Goal: Task Accomplishment & Management: Manage account settings

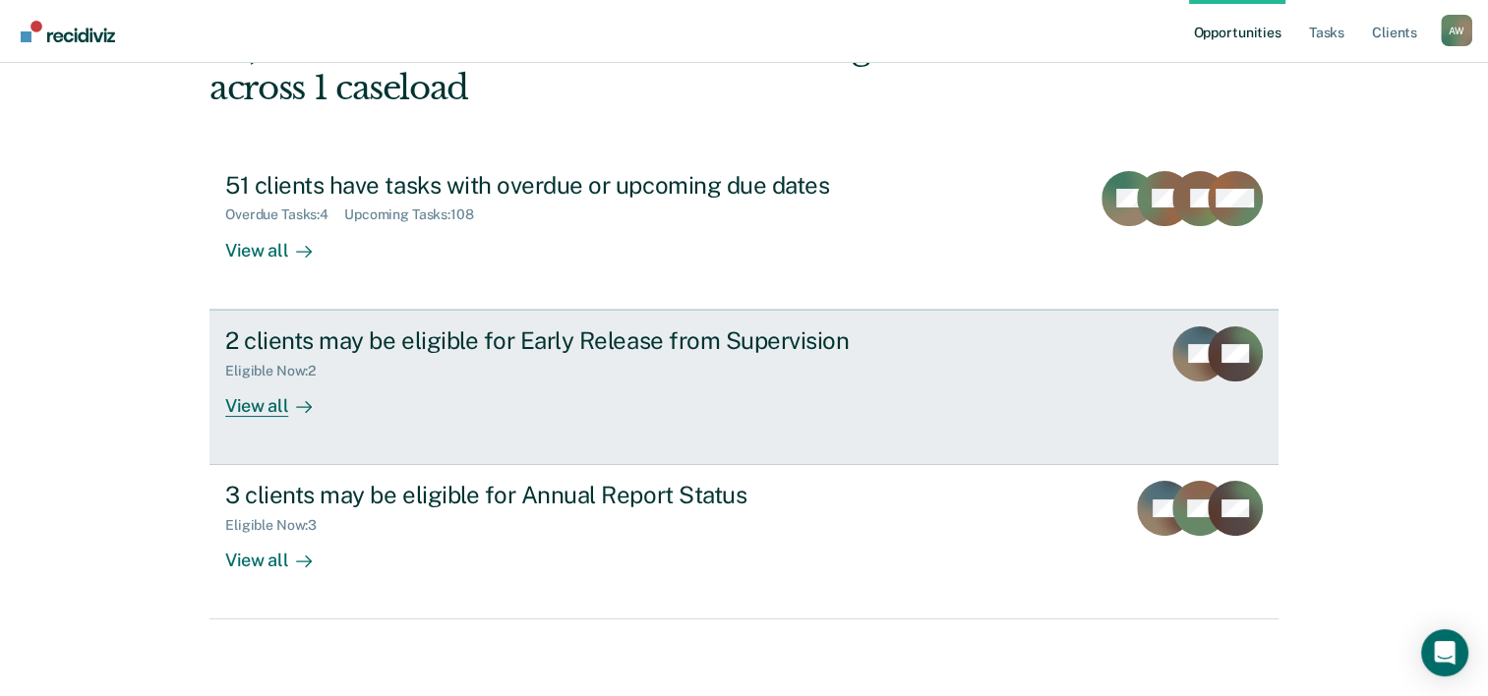
scroll to position [139, 0]
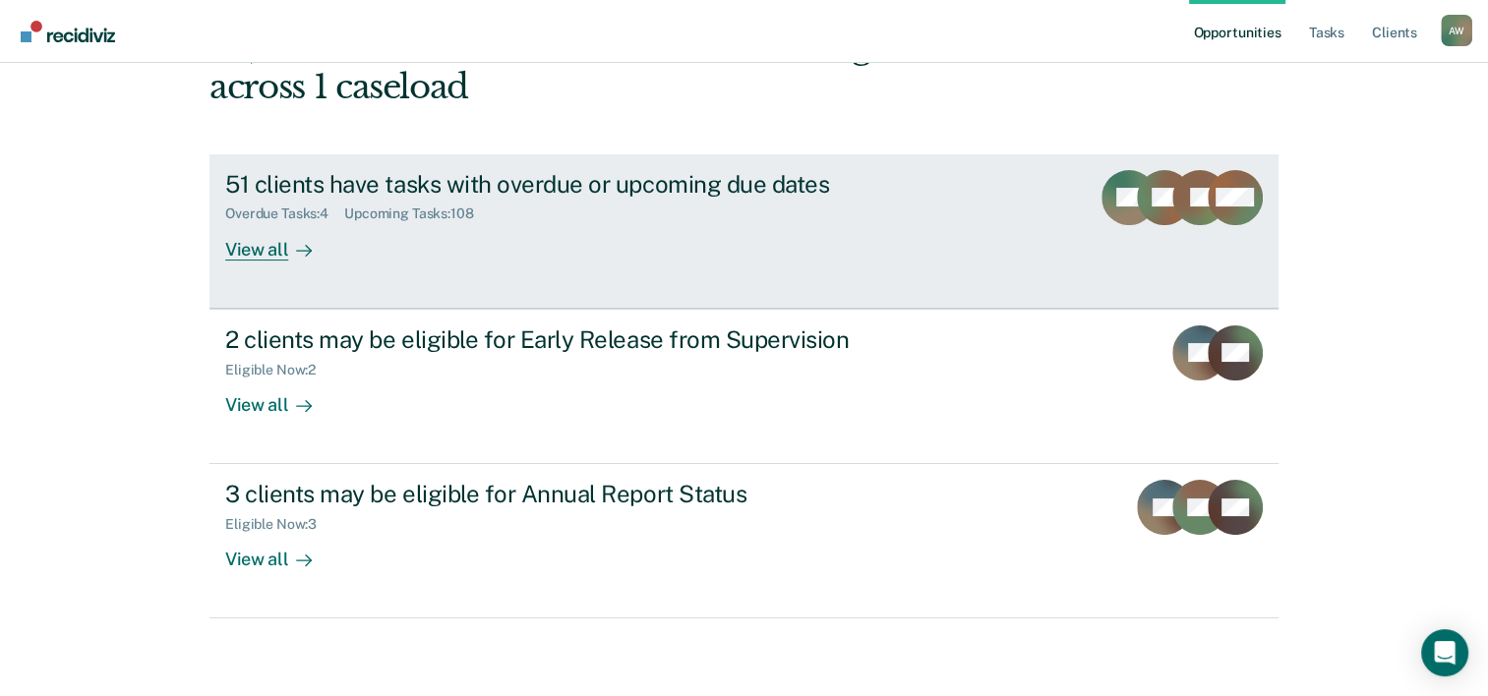
click at [248, 259] on div "View all" at bounding box center [280, 241] width 110 height 38
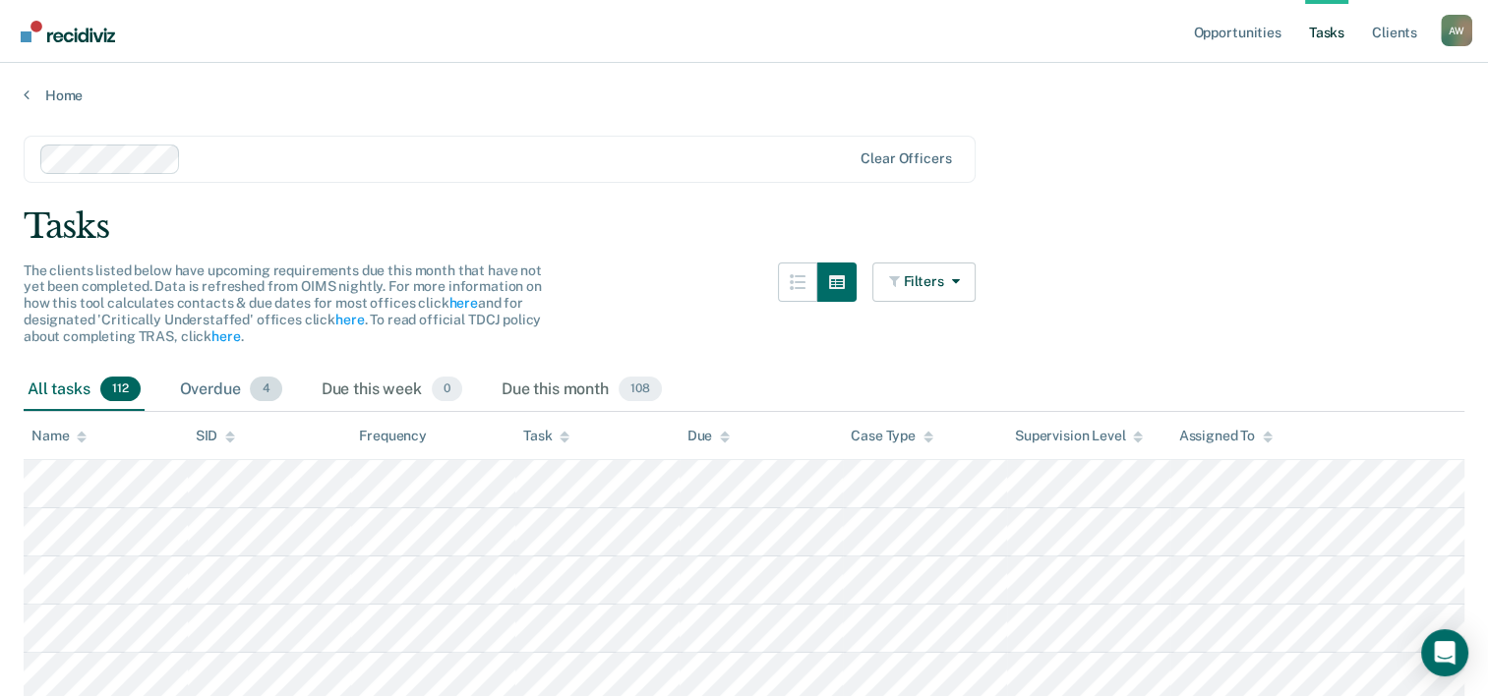
click at [208, 386] on div "Overdue 4" at bounding box center [231, 390] width 110 height 43
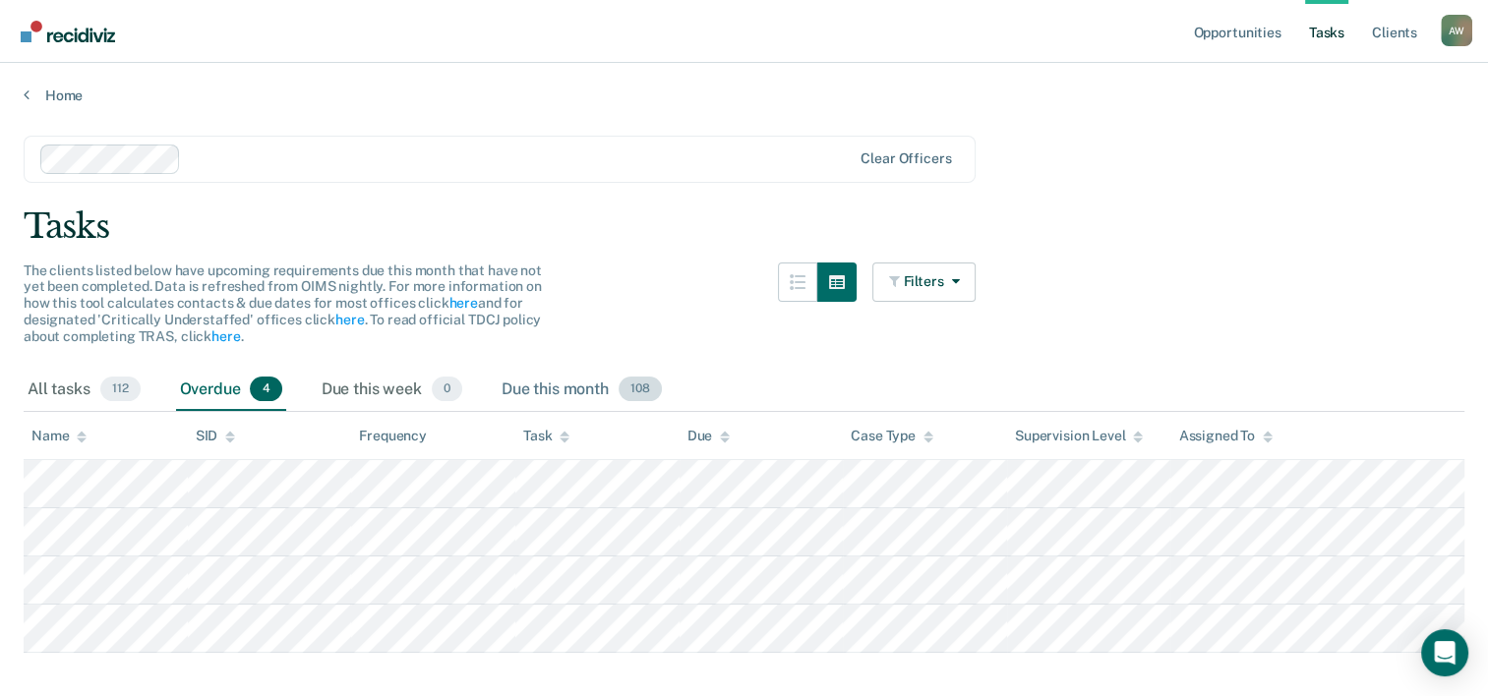
click at [555, 386] on div "Due this month 108" at bounding box center [582, 390] width 168 height 43
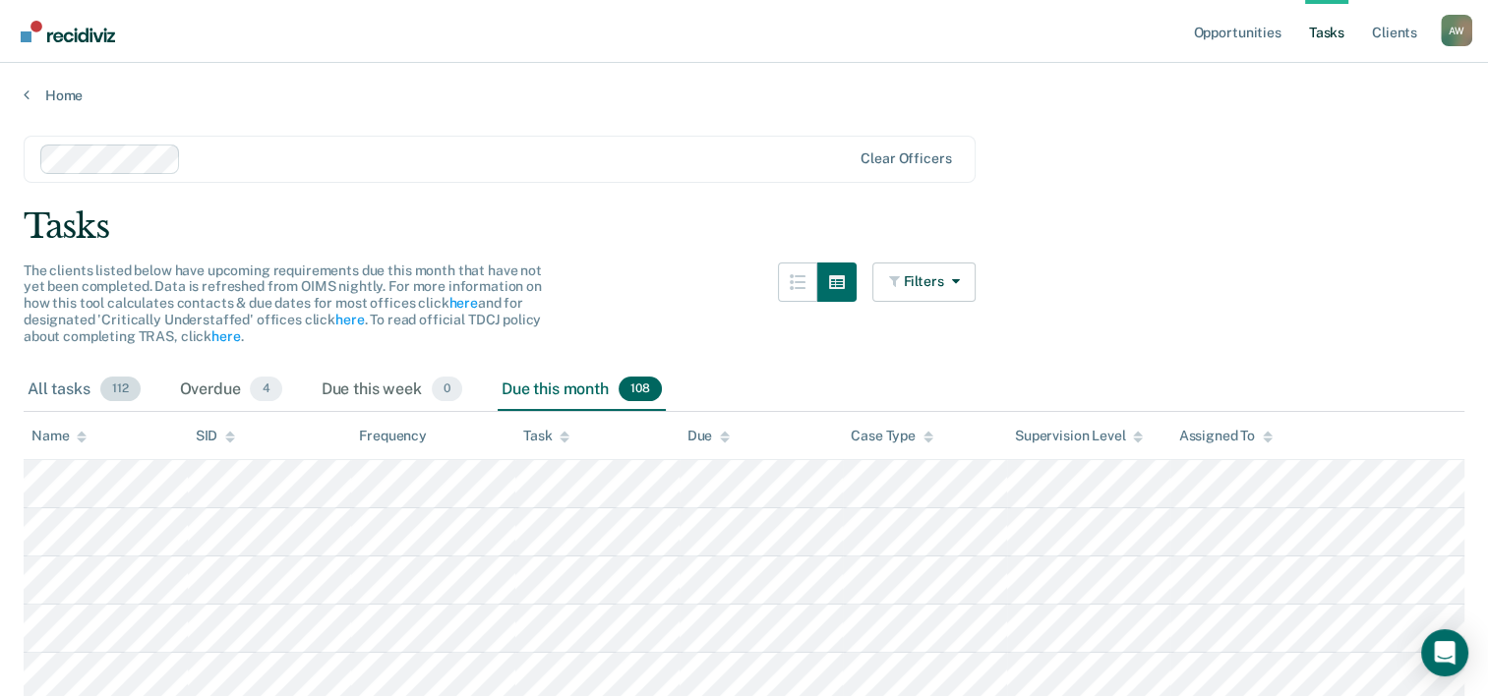
click at [36, 382] on div "All tasks 112" at bounding box center [84, 390] width 121 height 43
click at [28, 87] on icon at bounding box center [27, 95] width 6 height 16
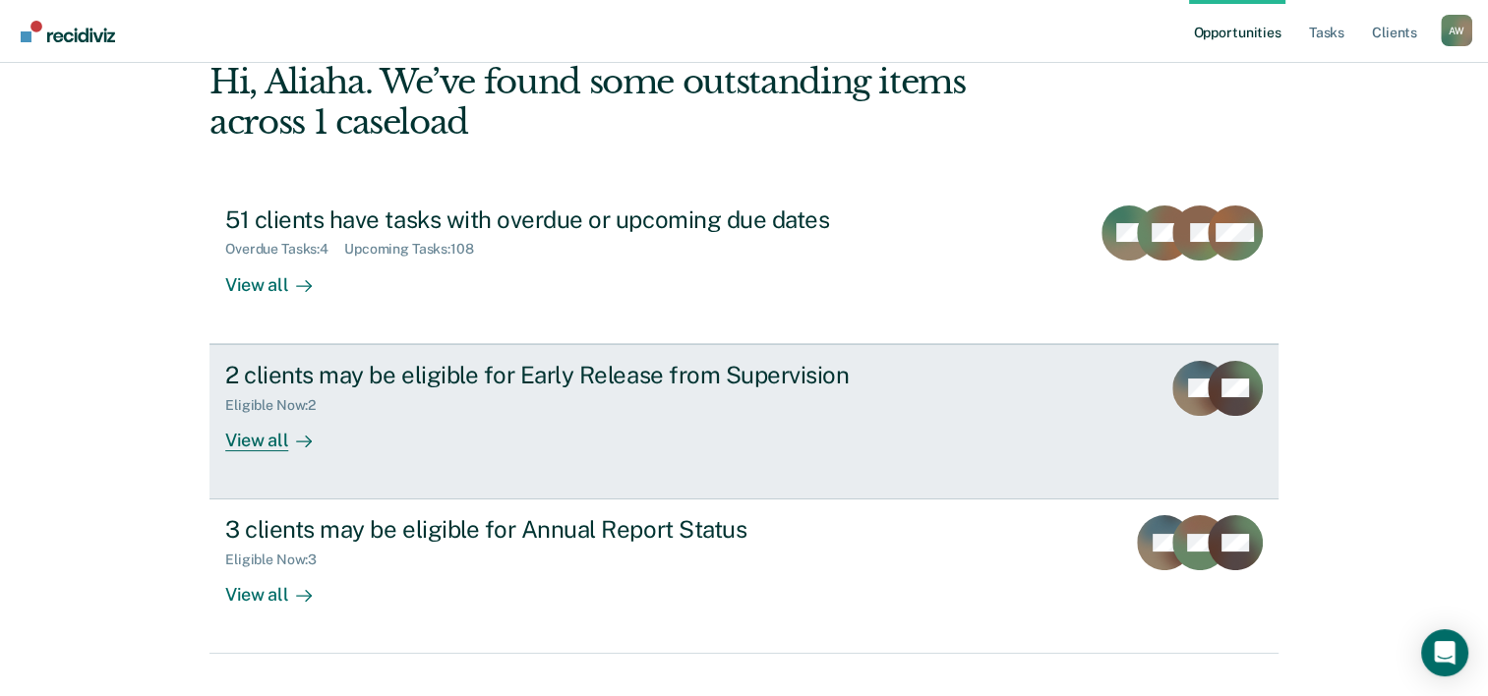
scroll to position [139, 0]
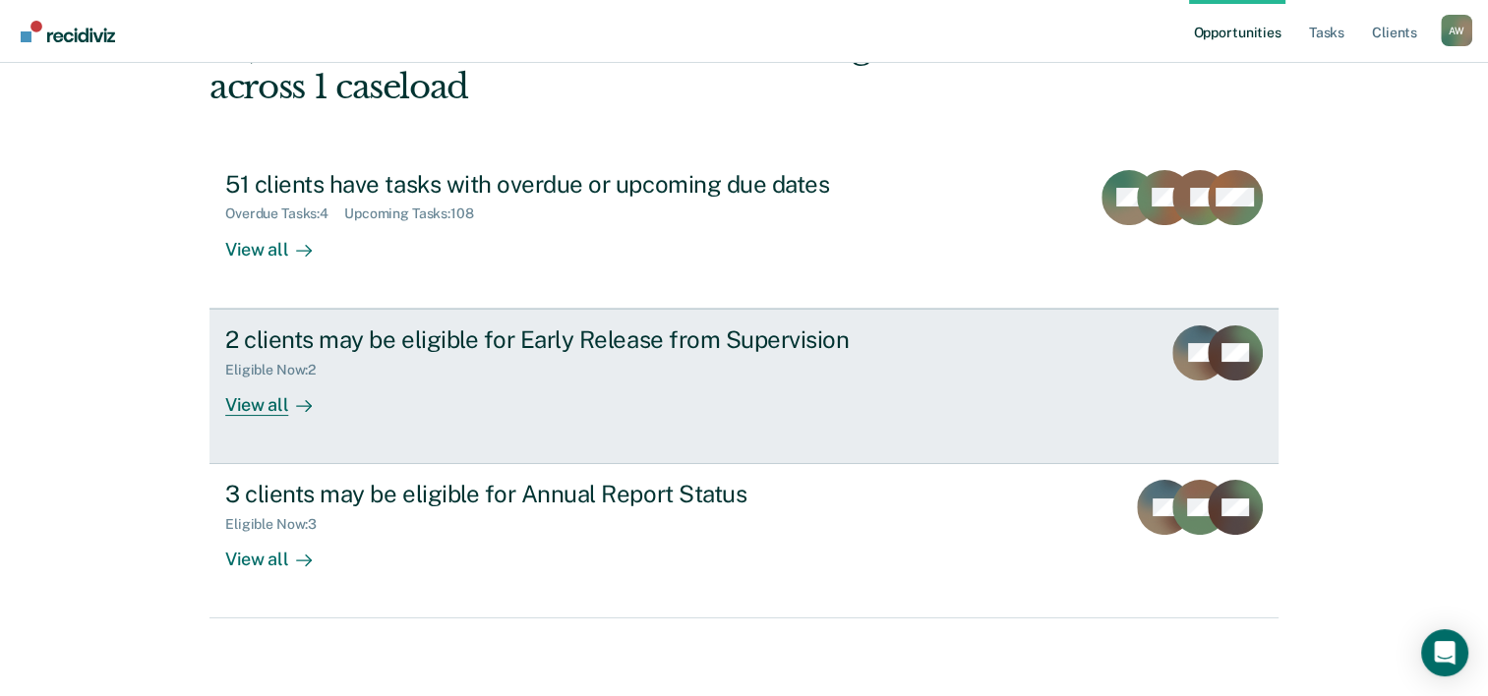
click at [1208, 386] on div "JM" at bounding box center [1199, 371] width 55 height 90
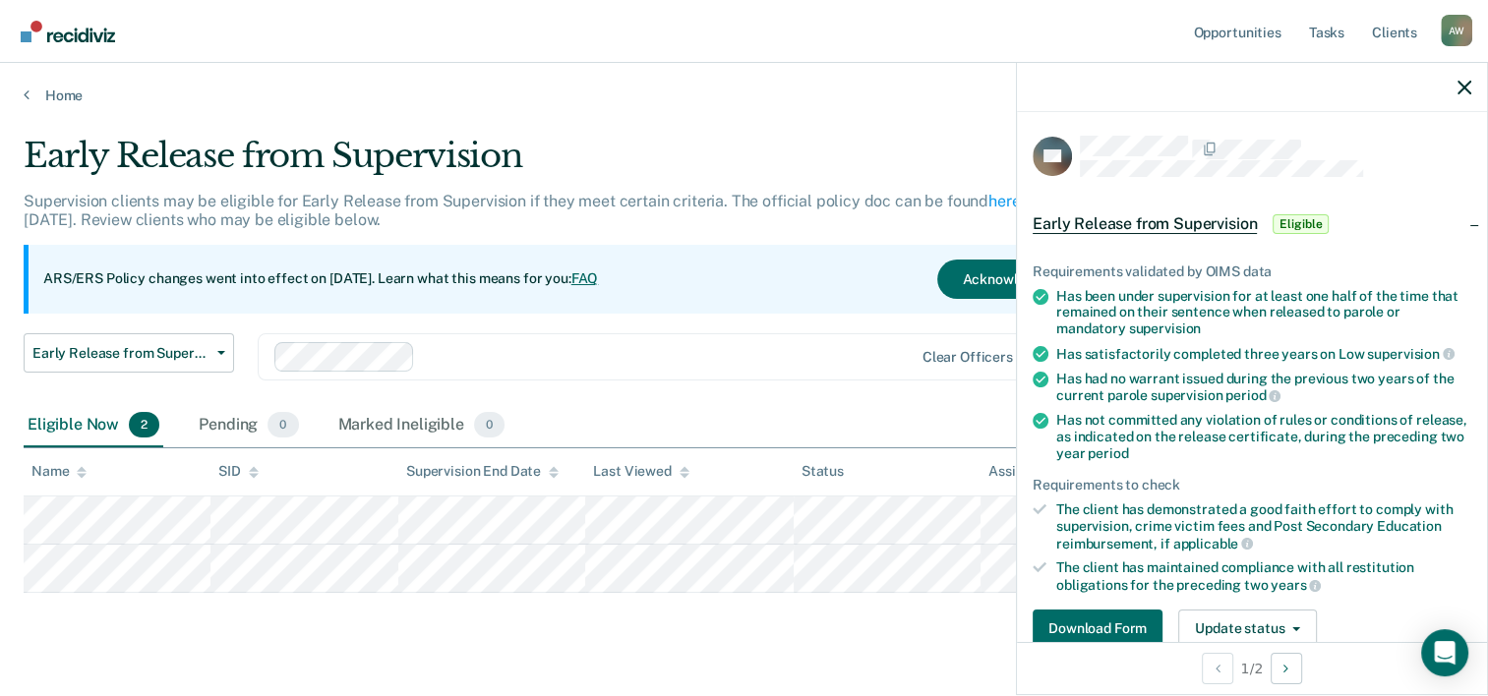
click at [1171, 228] on span "Early Release from Supervision" at bounding box center [1145, 224] width 224 height 20
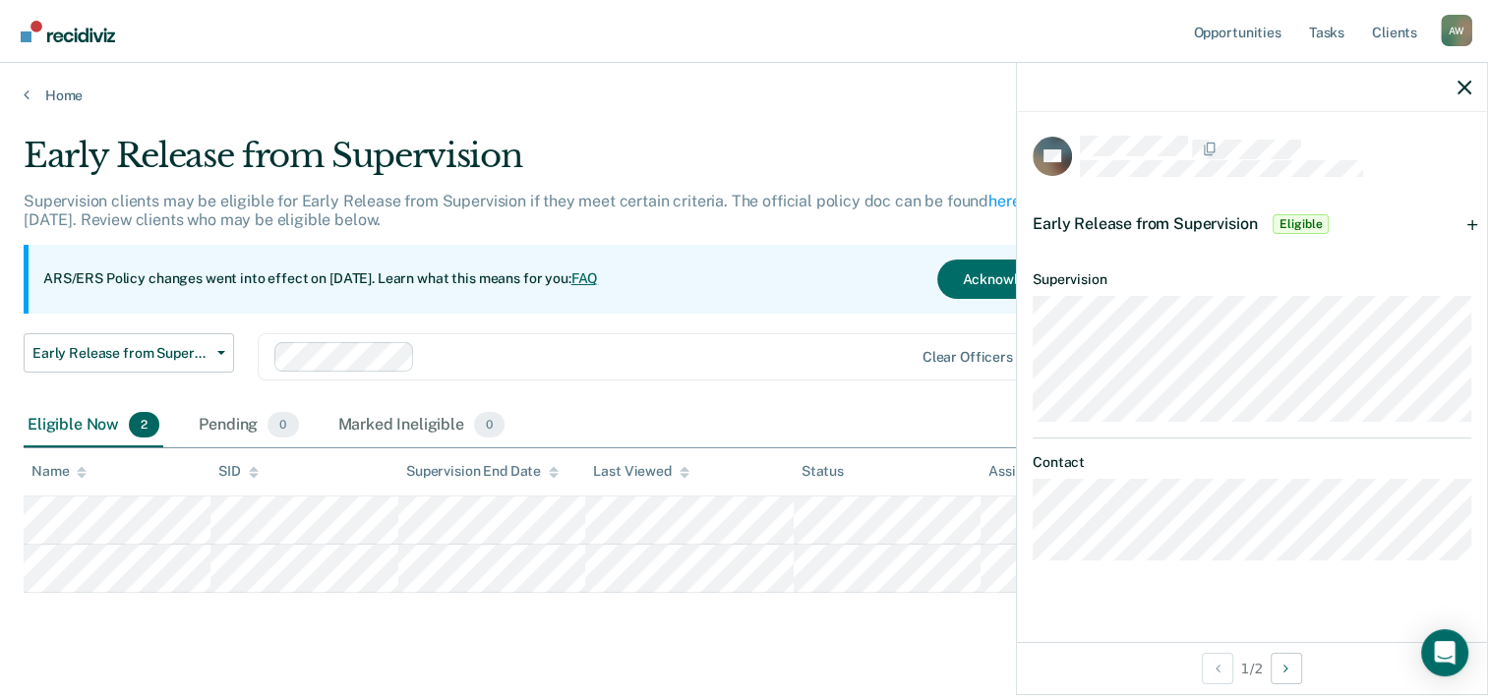
click at [1368, 222] on div "Early Release from Supervision Eligible" at bounding box center [1252, 224] width 470 height 63
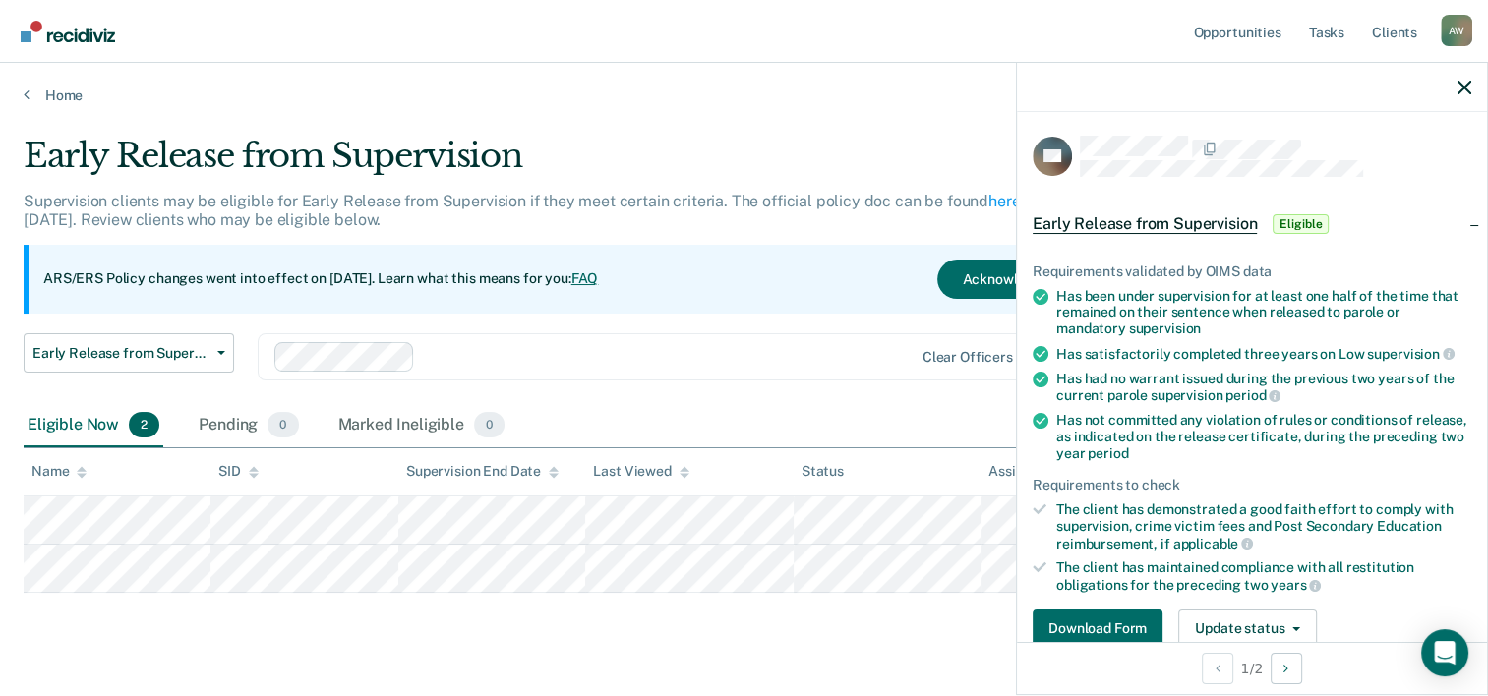
click at [1228, 225] on span "Early Release from Supervision" at bounding box center [1145, 224] width 224 height 20
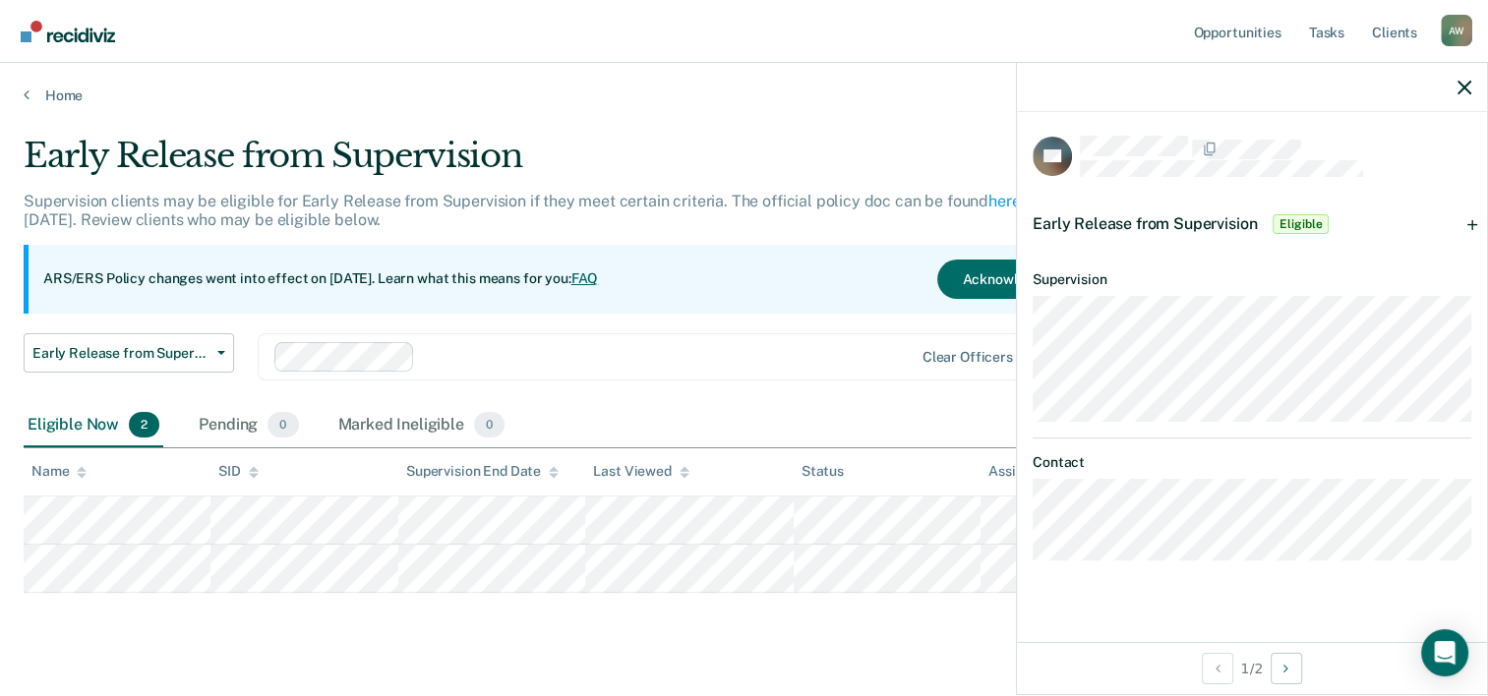
click at [1212, 225] on span "Early Release from Supervision" at bounding box center [1145, 223] width 224 height 19
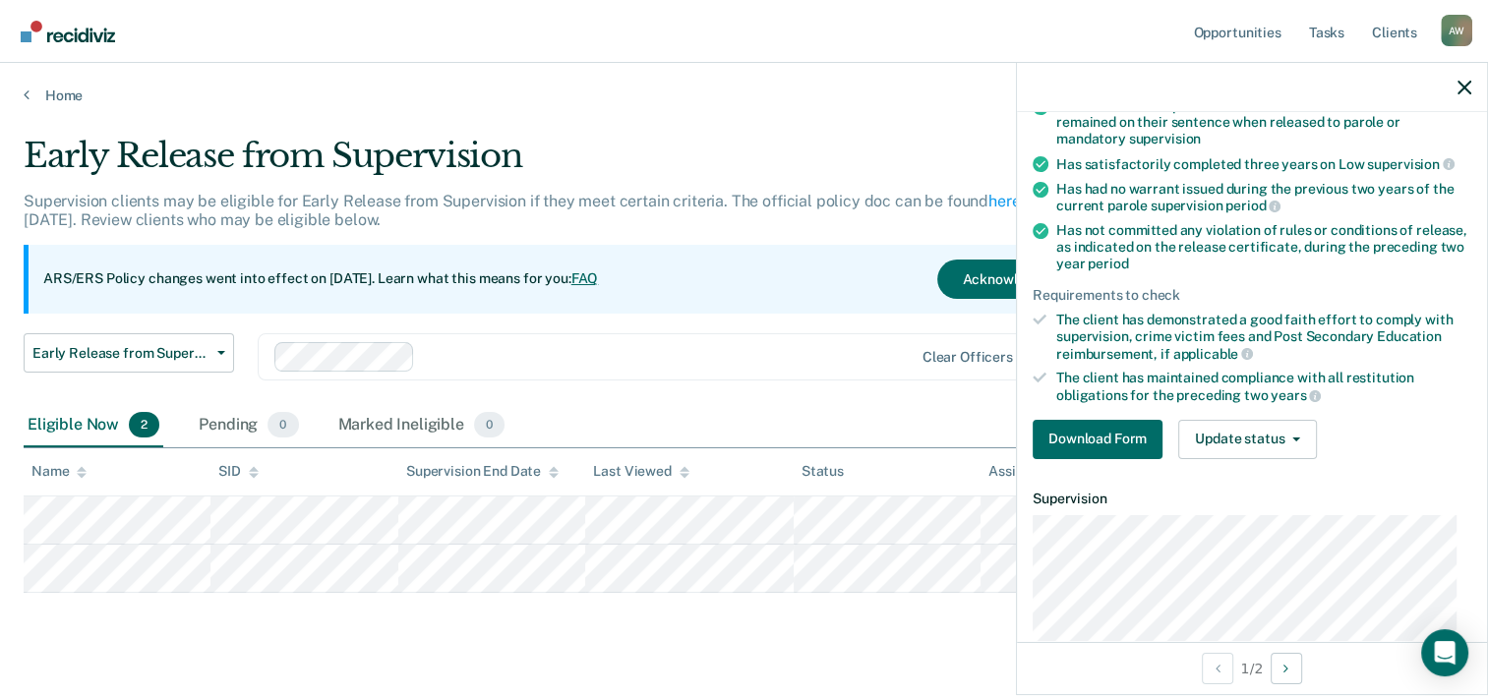
scroll to position [361, 0]
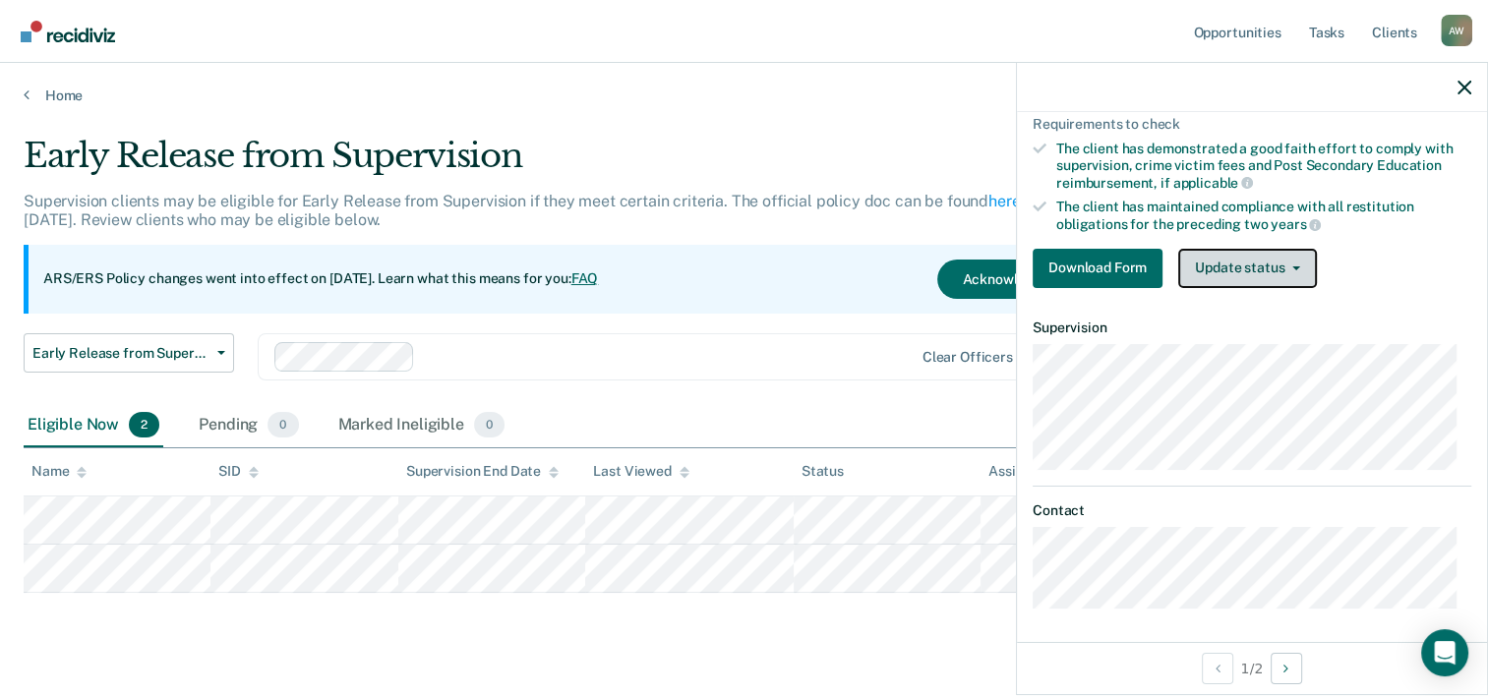
click at [1251, 265] on button "Update status" at bounding box center [1247, 268] width 139 height 39
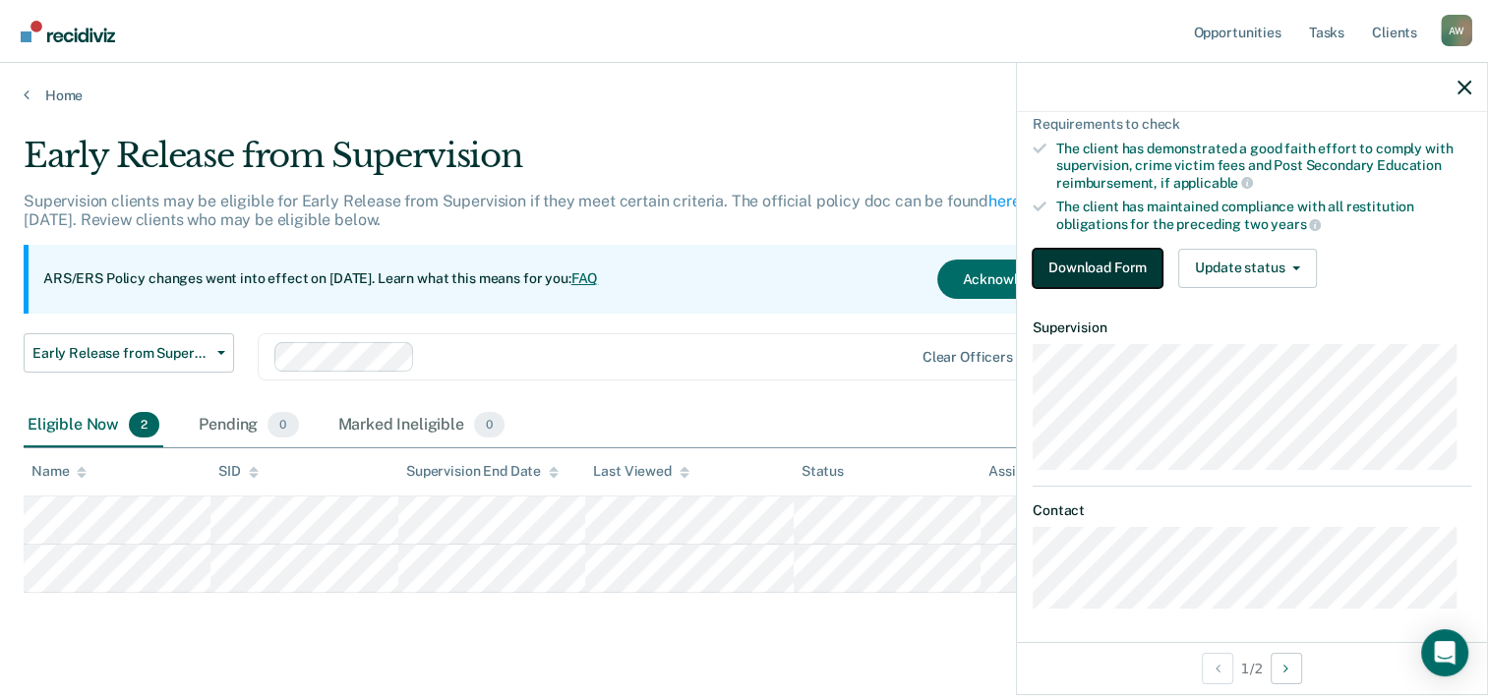
click at [1051, 268] on button "Download Form" at bounding box center [1098, 268] width 130 height 39
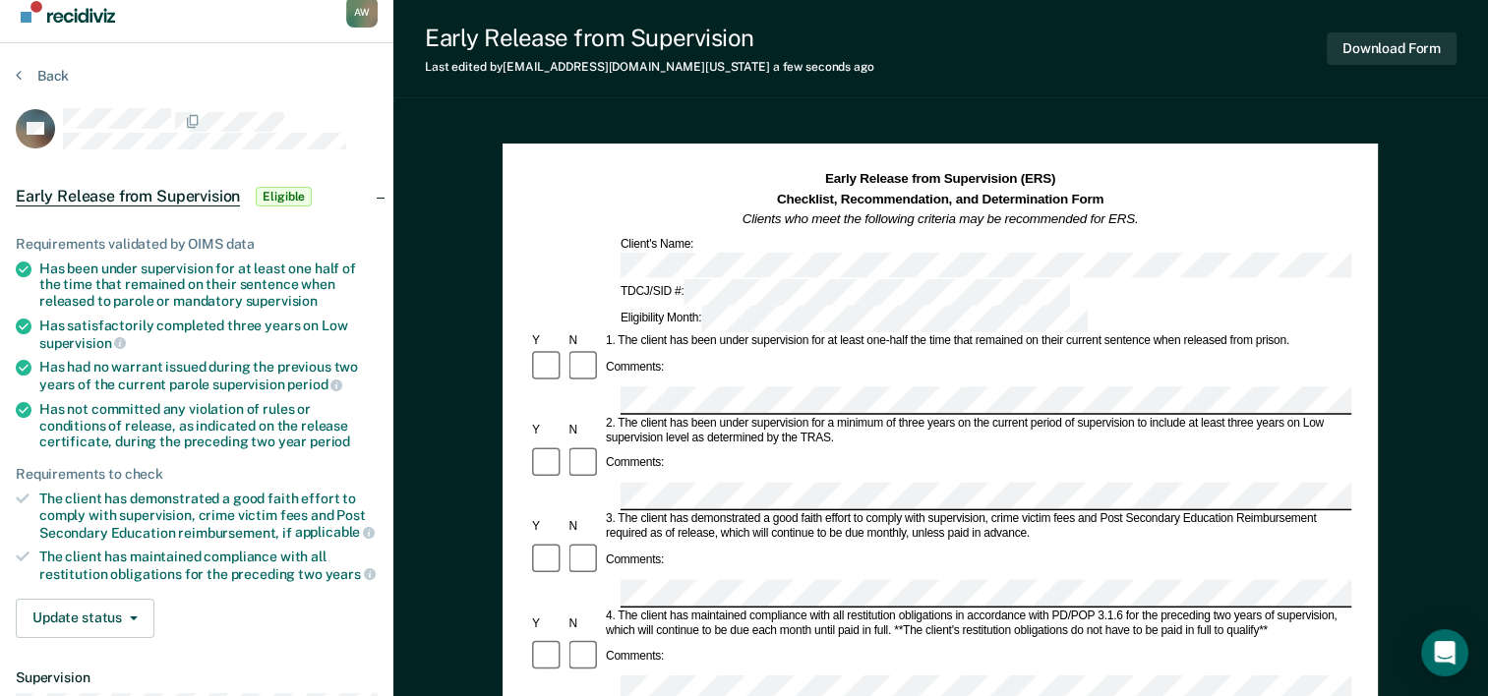
scroll to position [492, 0]
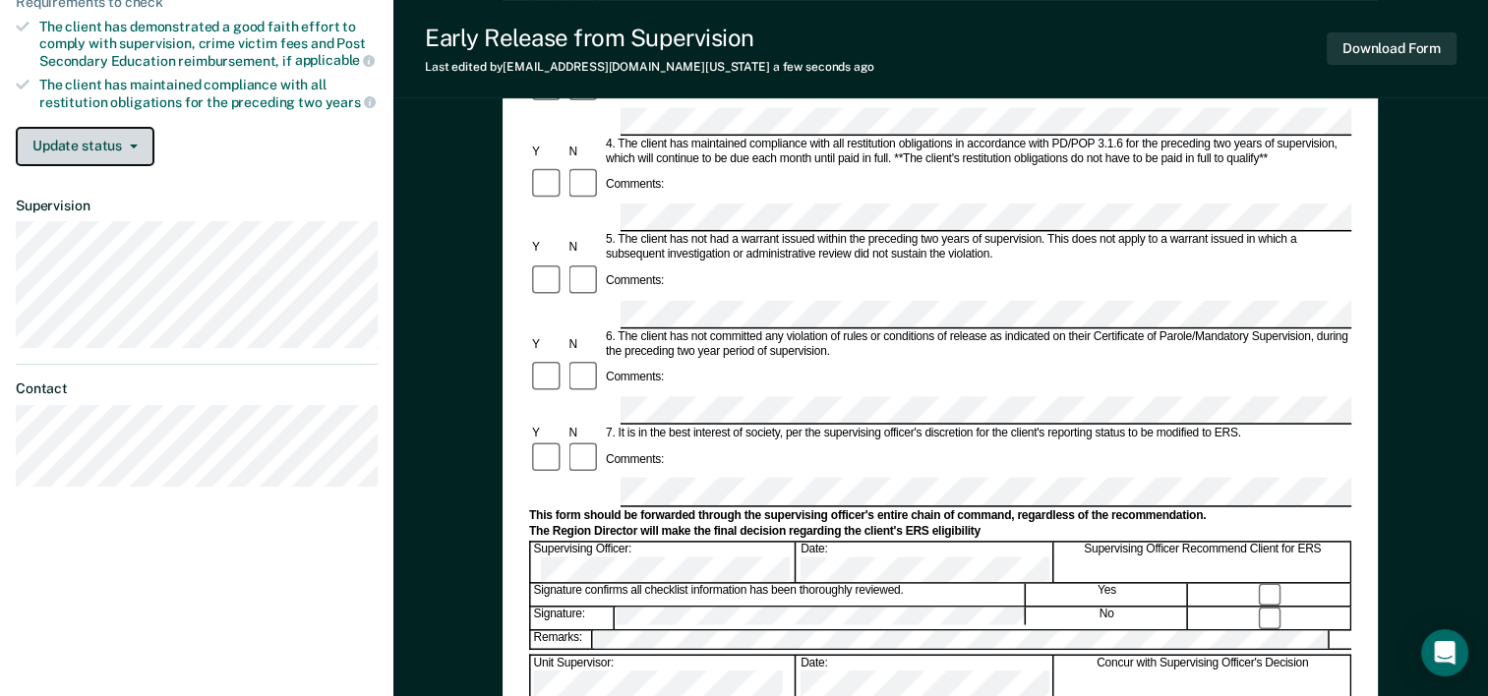
click at [114, 146] on button "Update status" at bounding box center [85, 146] width 139 height 39
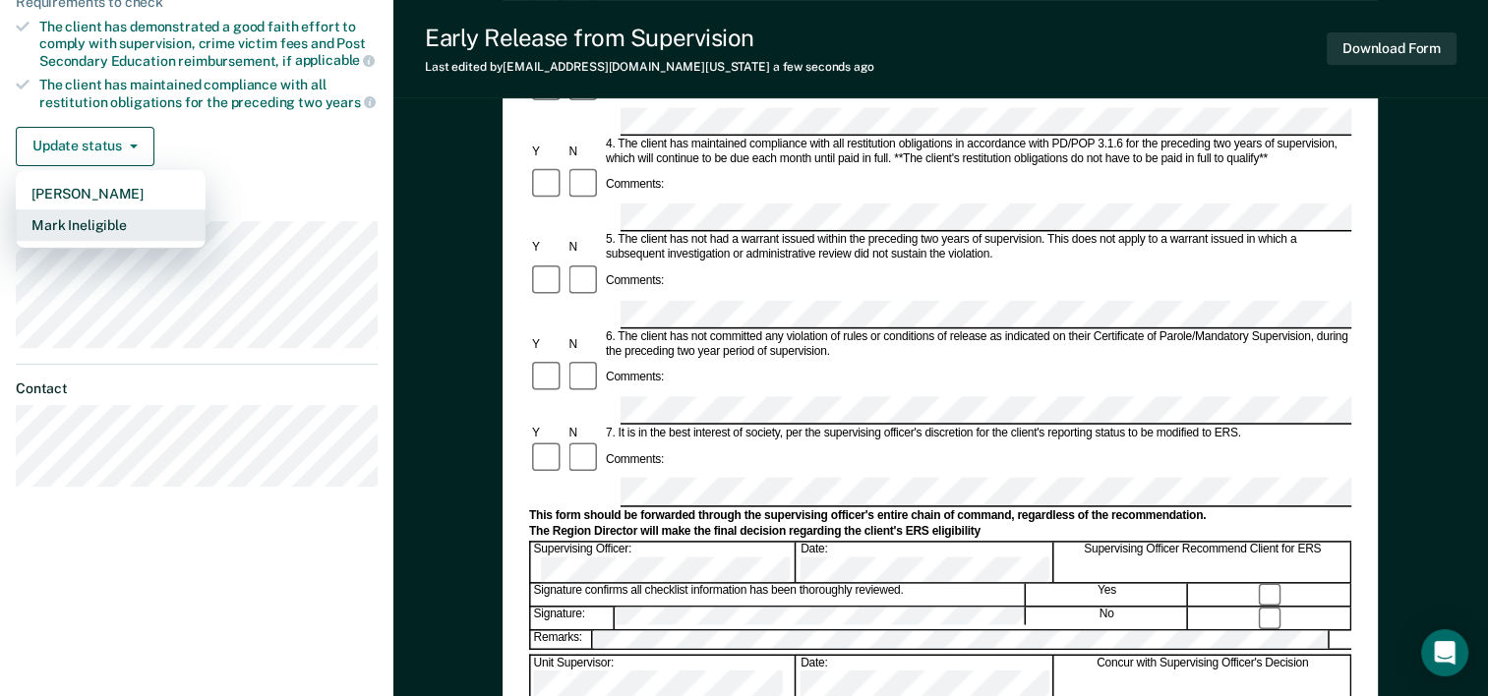
click at [107, 218] on button "Mark Ineligible" at bounding box center [111, 225] width 190 height 31
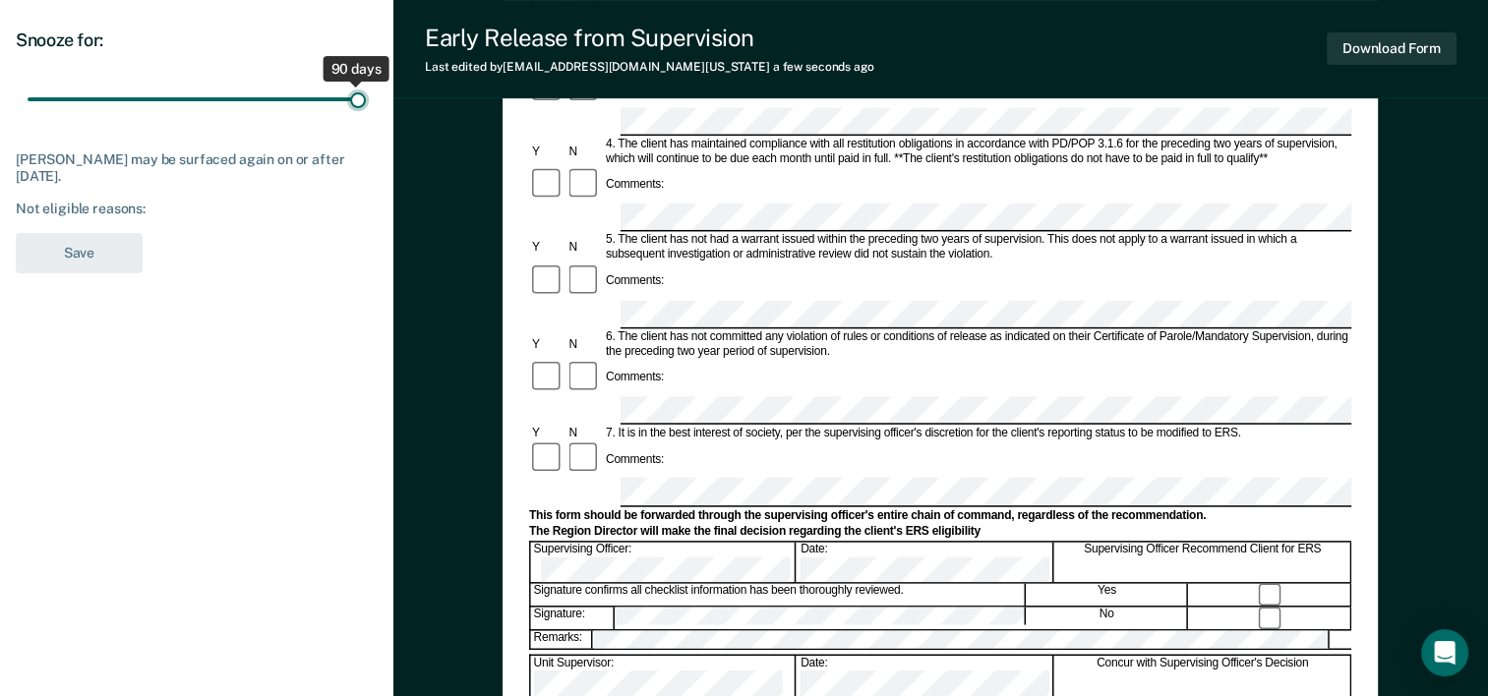
drag, startPoint x: 144, startPoint y: 98, endPoint x: 379, endPoint y: 107, distance: 235.3
click at [366, 107] on input "range" at bounding box center [197, 100] width 338 height 34
drag, startPoint x: 362, startPoint y: 102, endPoint x: -3, endPoint y: 127, distance: 365.8
click at [28, 117] on input "range" at bounding box center [197, 100] width 338 height 34
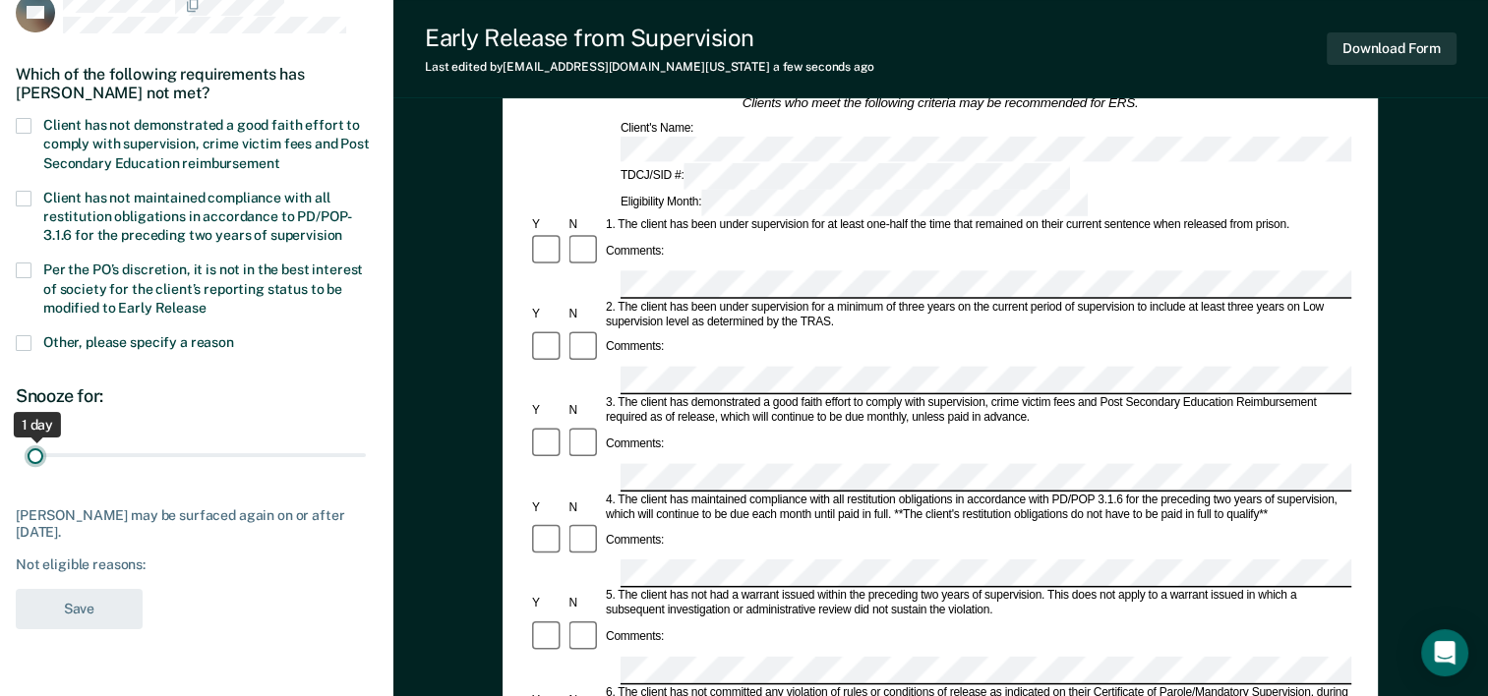
scroll to position [197, 0]
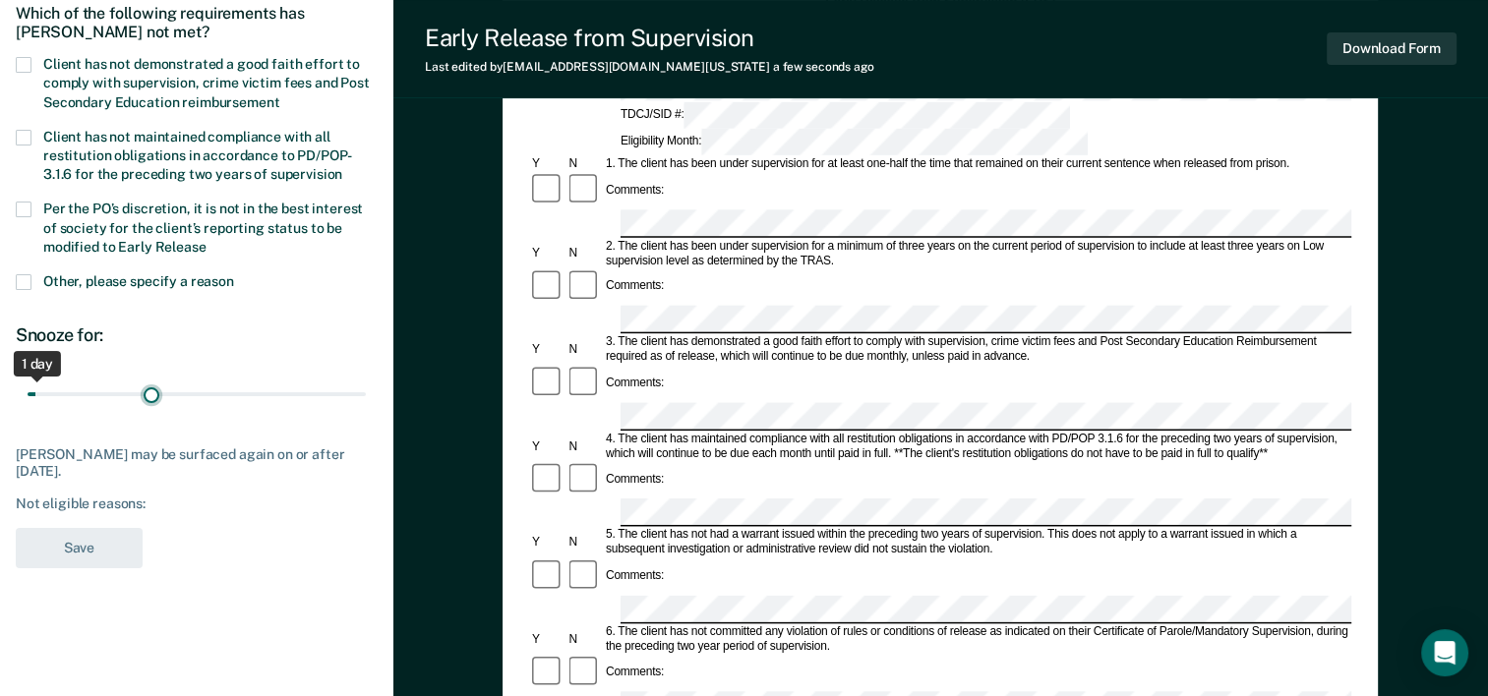
click at [150, 395] on input "range" at bounding box center [197, 395] width 338 height 34
type input "90"
click at [361, 394] on input "range" at bounding box center [197, 395] width 338 height 34
drag, startPoint x: 361, startPoint y: 394, endPoint x: 442, endPoint y: 393, distance: 80.7
click at [366, 393] on input "range" at bounding box center [197, 395] width 338 height 34
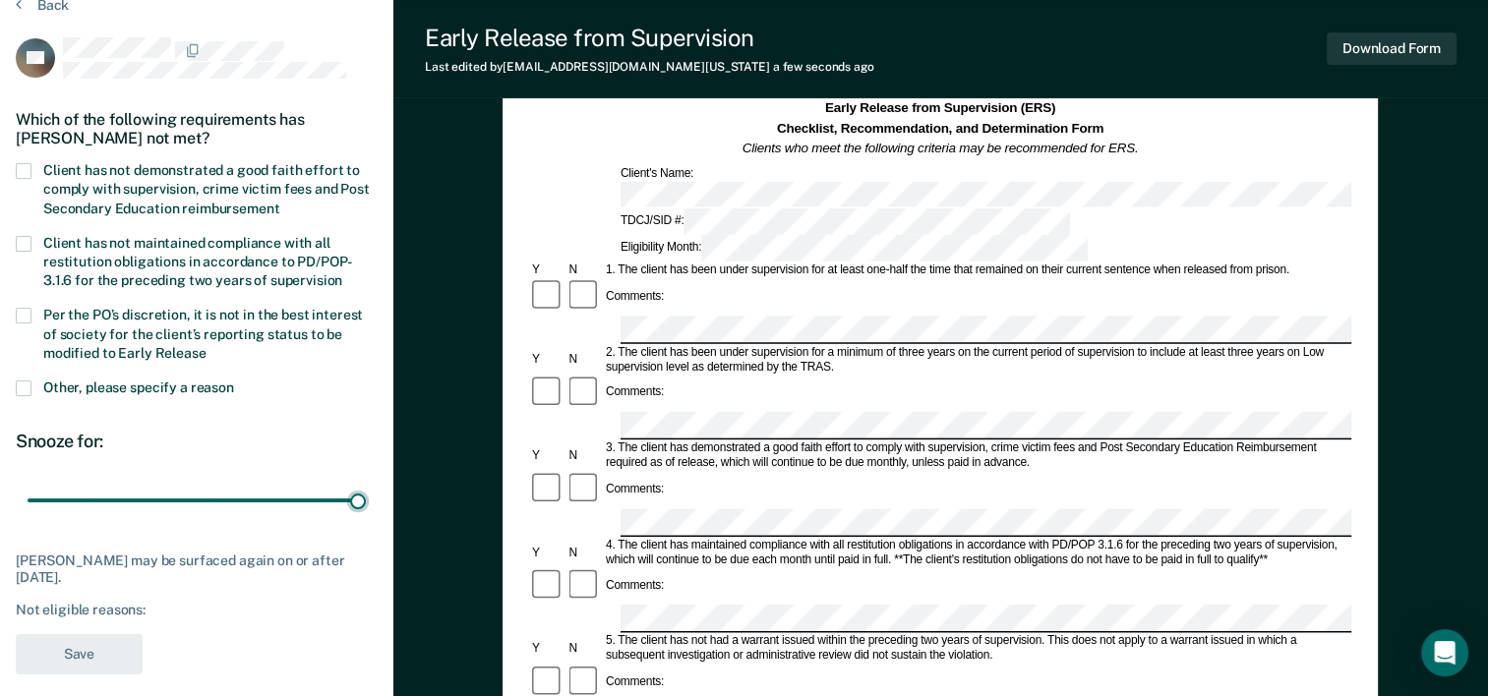
scroll to position [0, 0]
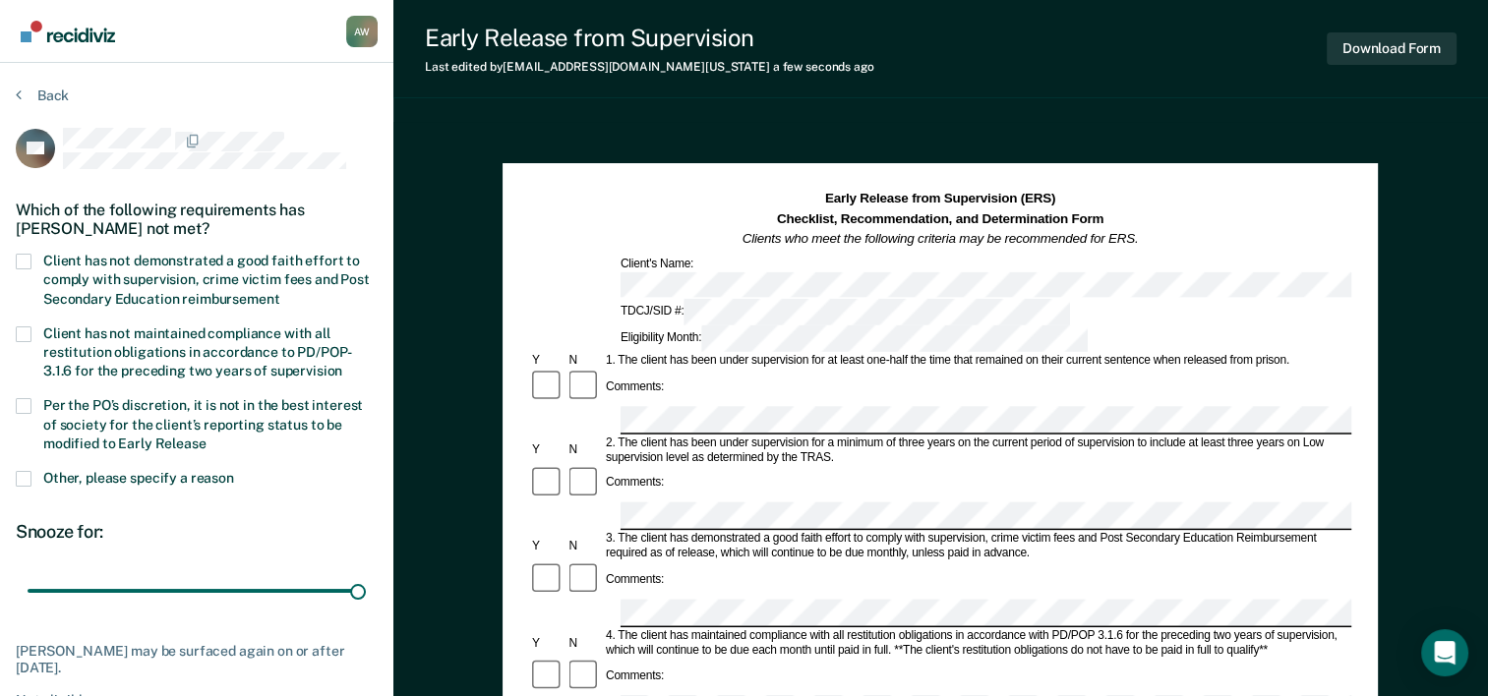
click at [20, 475] on span at bounding box center [24, 479] width 16 height 16
click at [234, 471] on input "Other, please specify a reason" at bounding box center [234, 471] width 0 height 0
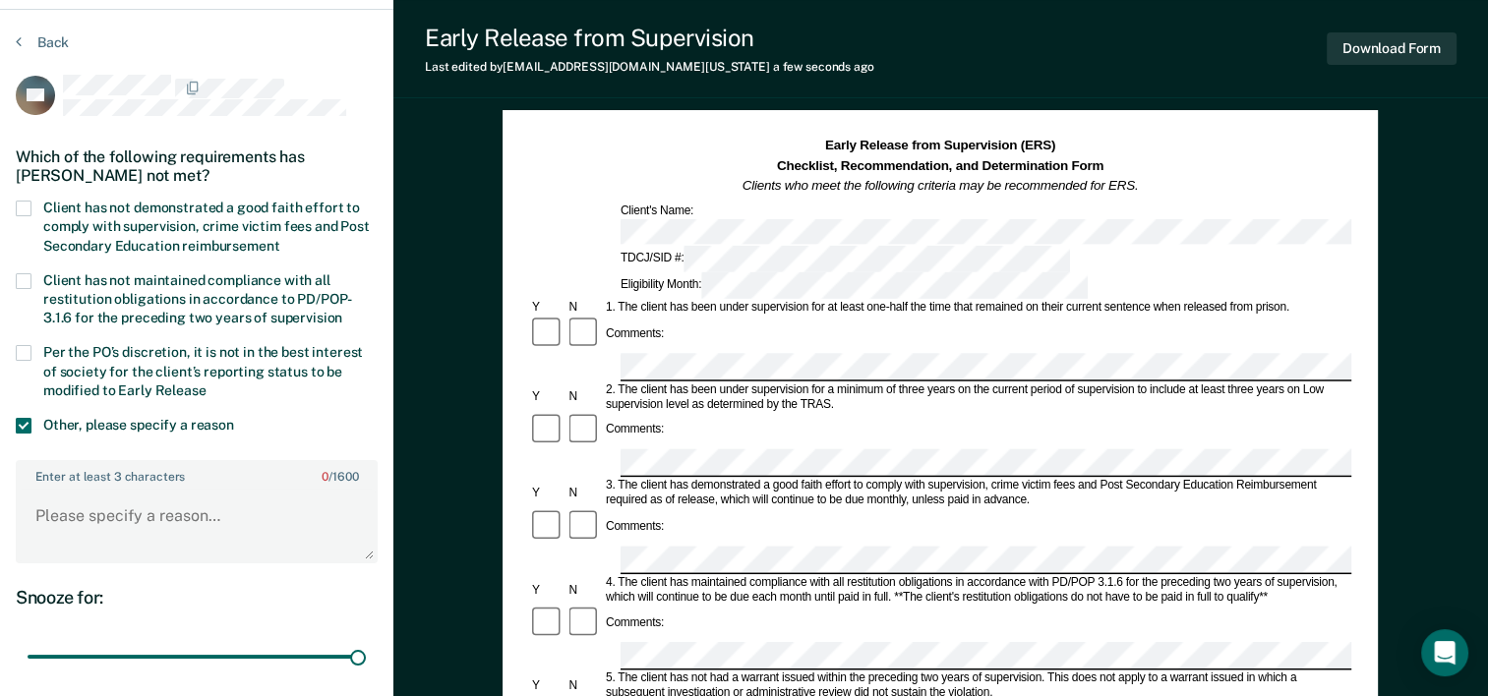
scroll to position [98, 0]
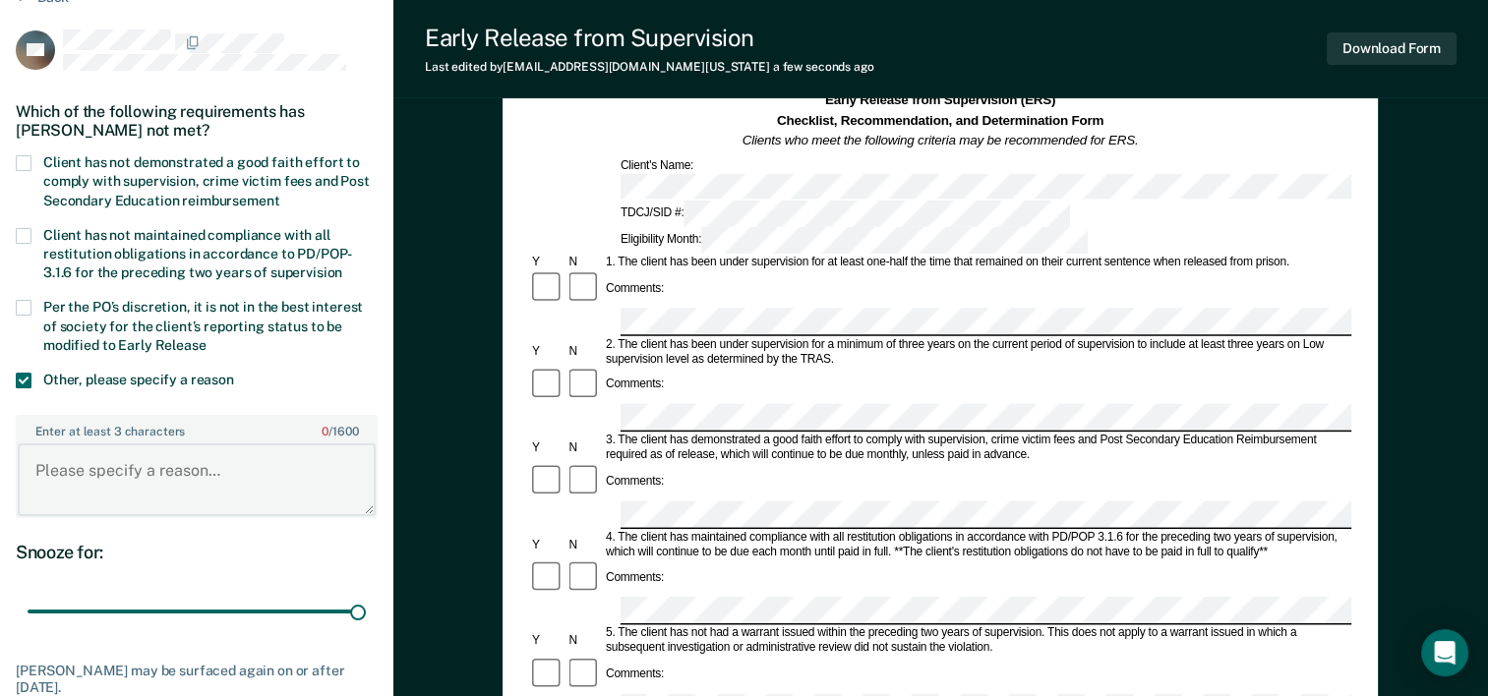
click at [145, 471] on textarea "Enter at least 3 characters 0 / 1600" at bounding box center [197, 480] width 358 height 73
click at [0, 450] on html "Looks like you’re using Internet Explorer 11. For faster loading and a better e…" at bounding box center [744, 250] width 1488 height 696
click at [200, 466] on textarea "SO is not eligible" at bounding box center [197, 480] width 358 height 73
drag, startPoint x: 197, startPoint y: 466, endPoint x: 0, endPoint y: 442, distance: 198.3
click at [0, 441] on html "Looks like you’re using Internet Explorer 11. For faster loading and a better e…" at bounding box center [744, 250] width 1488 height 696
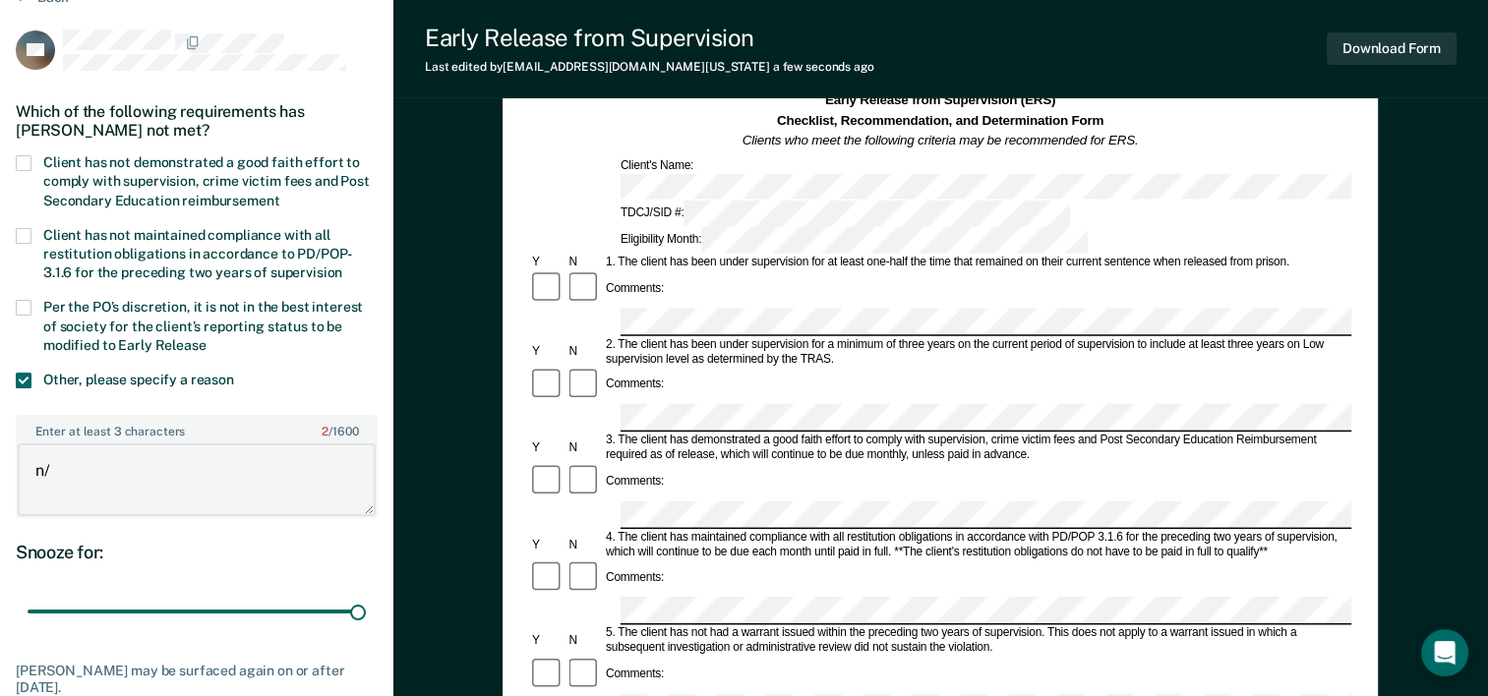
type textarea "n"
type textarea "N/A"
click at [28, 373] on span at bounding box center [24, 381] width 16 height 16
click at [234, 373] on input "Other, please specify a reason" at bounding box center [234, 373] width 0 height 0
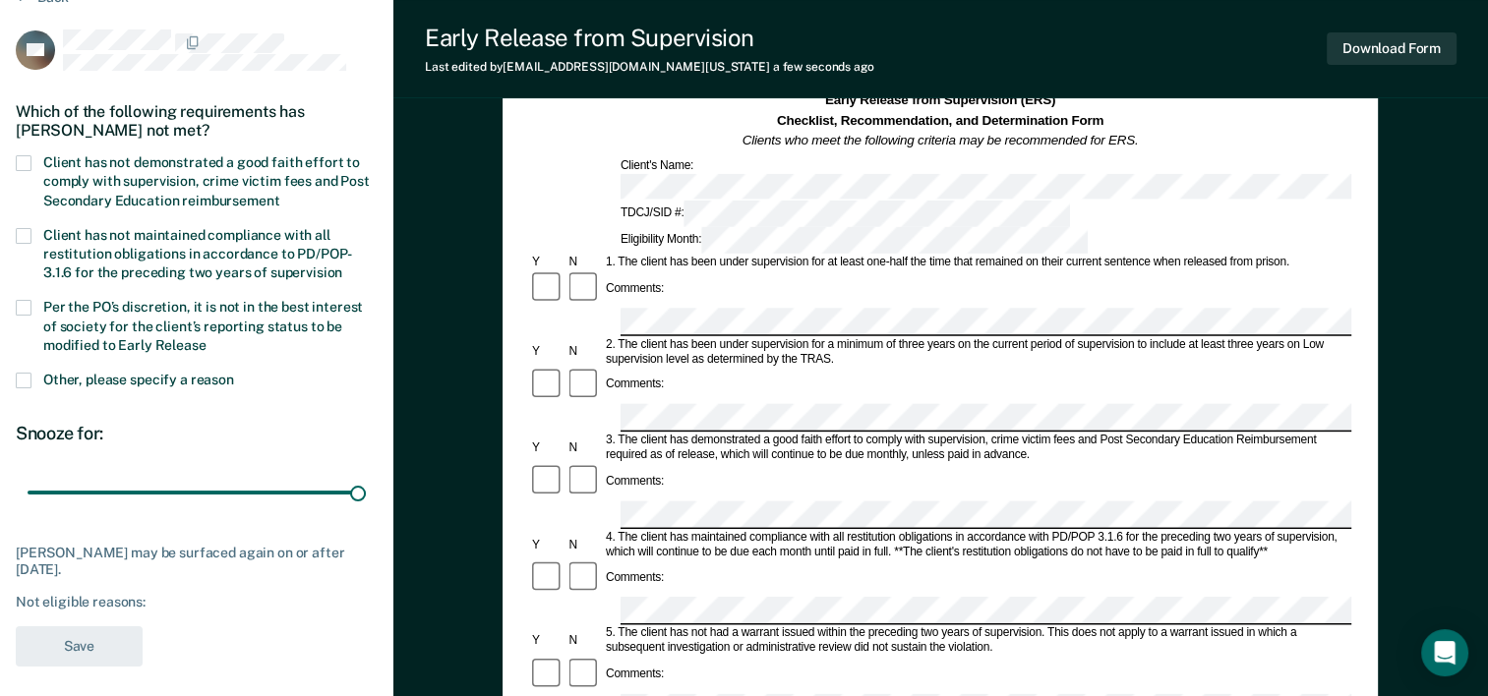
click at [30, 311] on span at bounding box center [24, 308] width 16 height 16
click at [207, 338] on input "Per the PO’s discretion, it is not in the best interest of society for the clie…" at bounding box center [207, 338] width 0 height 0
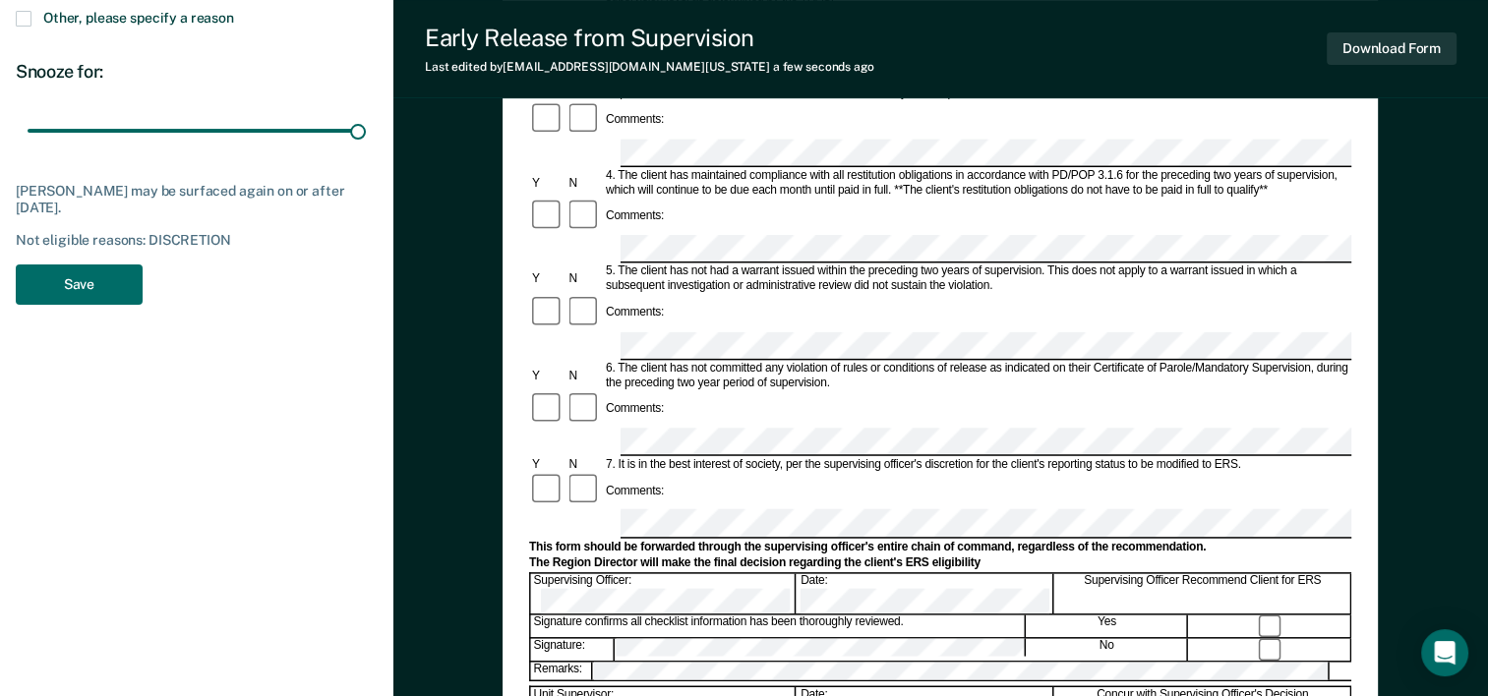
scroll to position [492, 0]
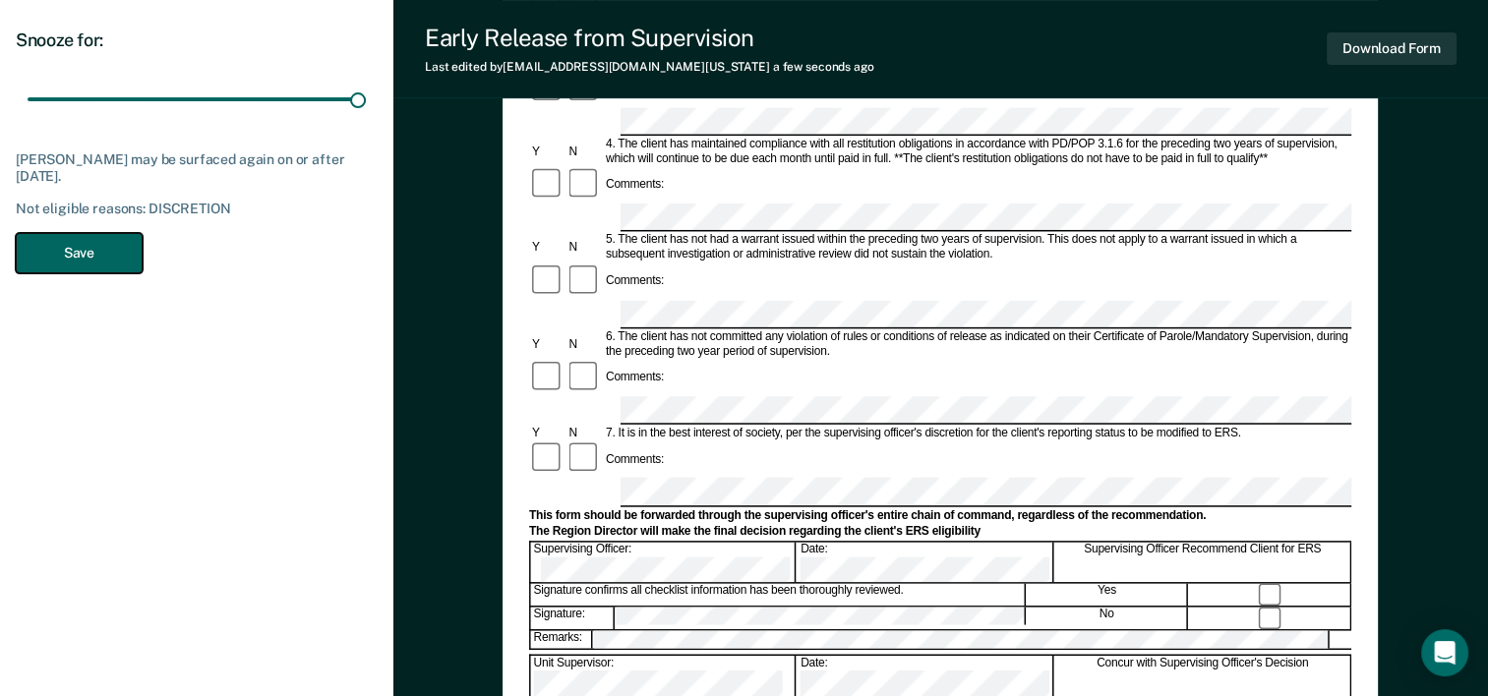
click at [79, 269] on button "Save" at bounding box center [79, 253] width 127 height 40
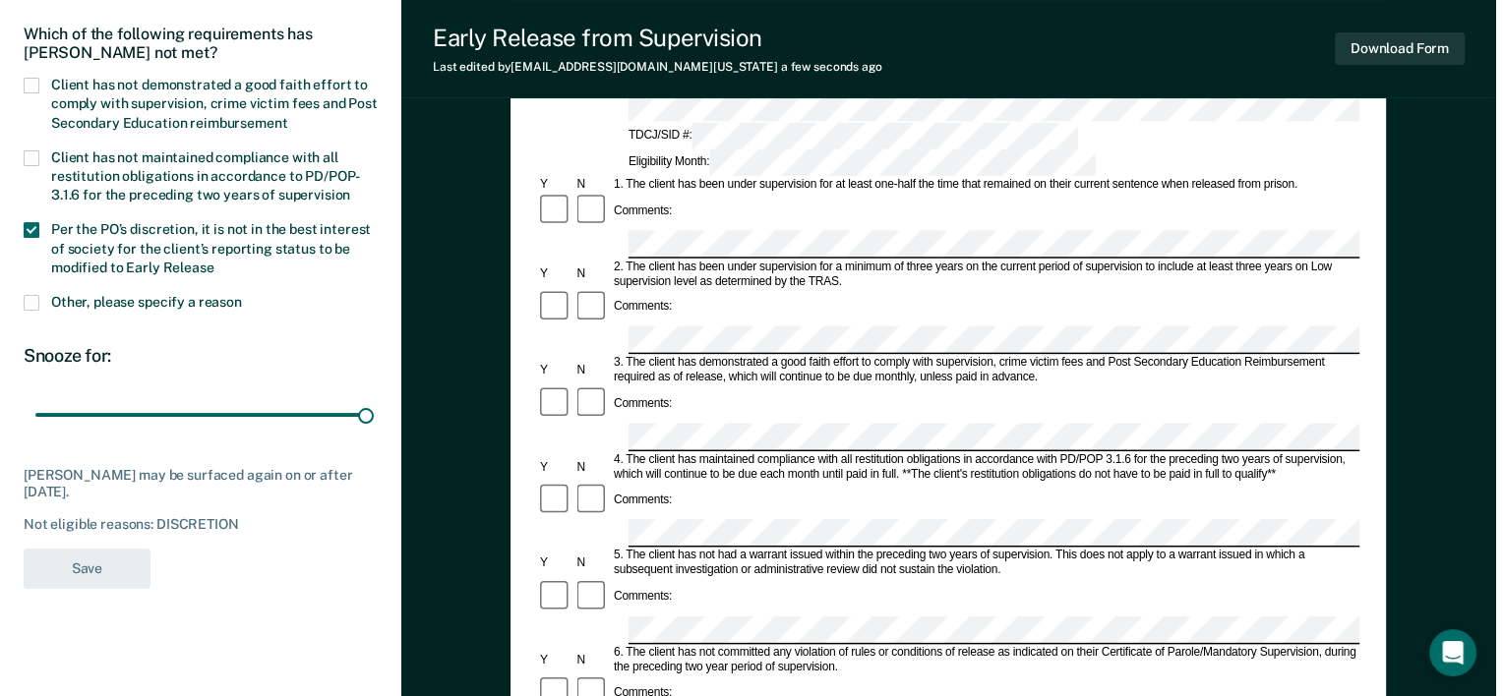
scroll to position [0, 0]
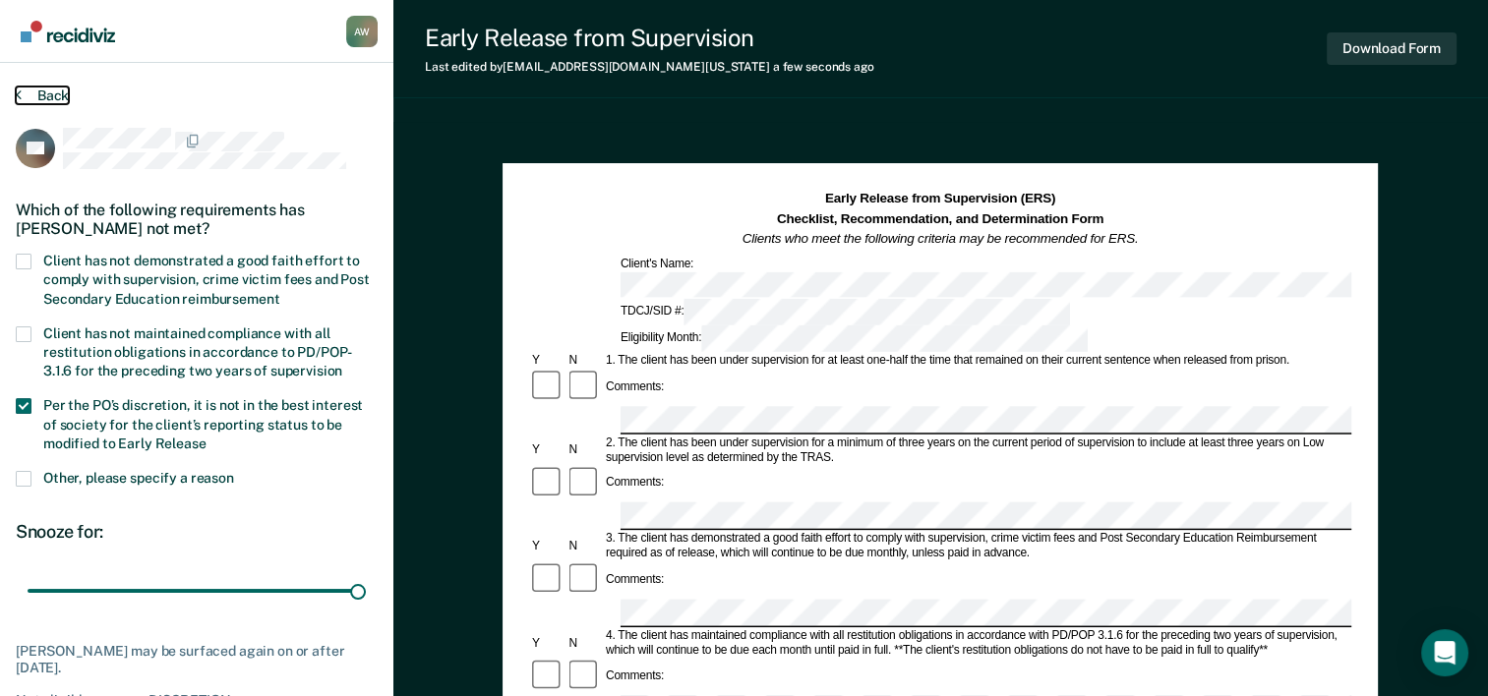
click at [23, 90] on button "Back" at bounding box center [42, 96] width 53 height 18
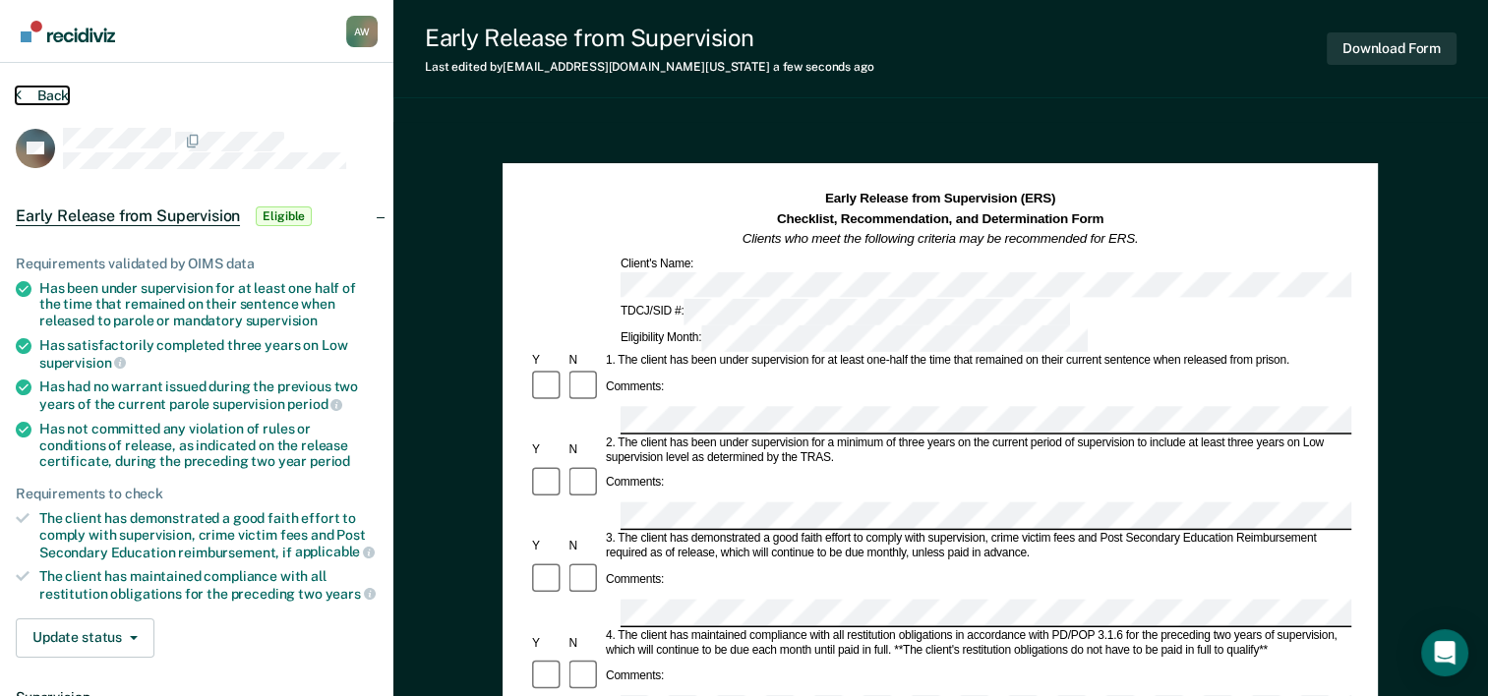
click at [20, 90] on icon at bounding box center [19, 95] width 6 height 16
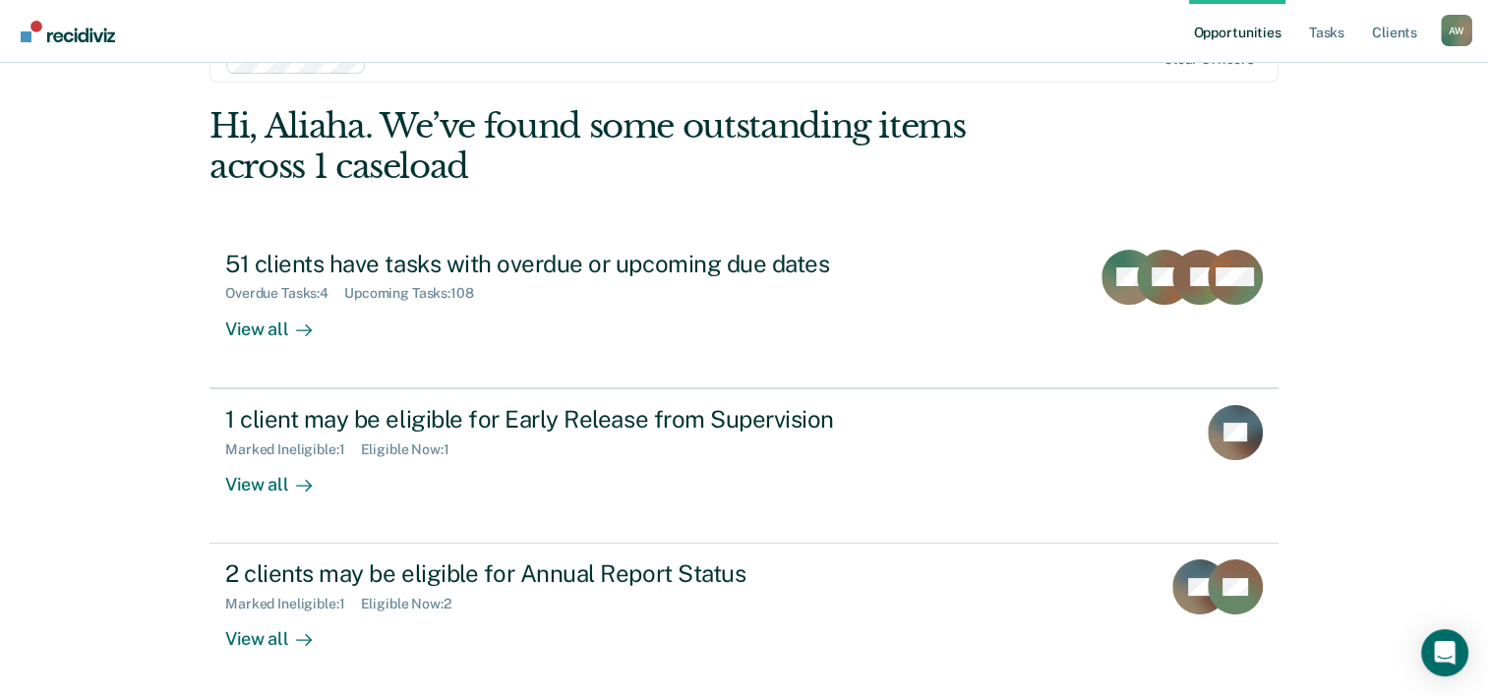
scroll to position [60, 0]
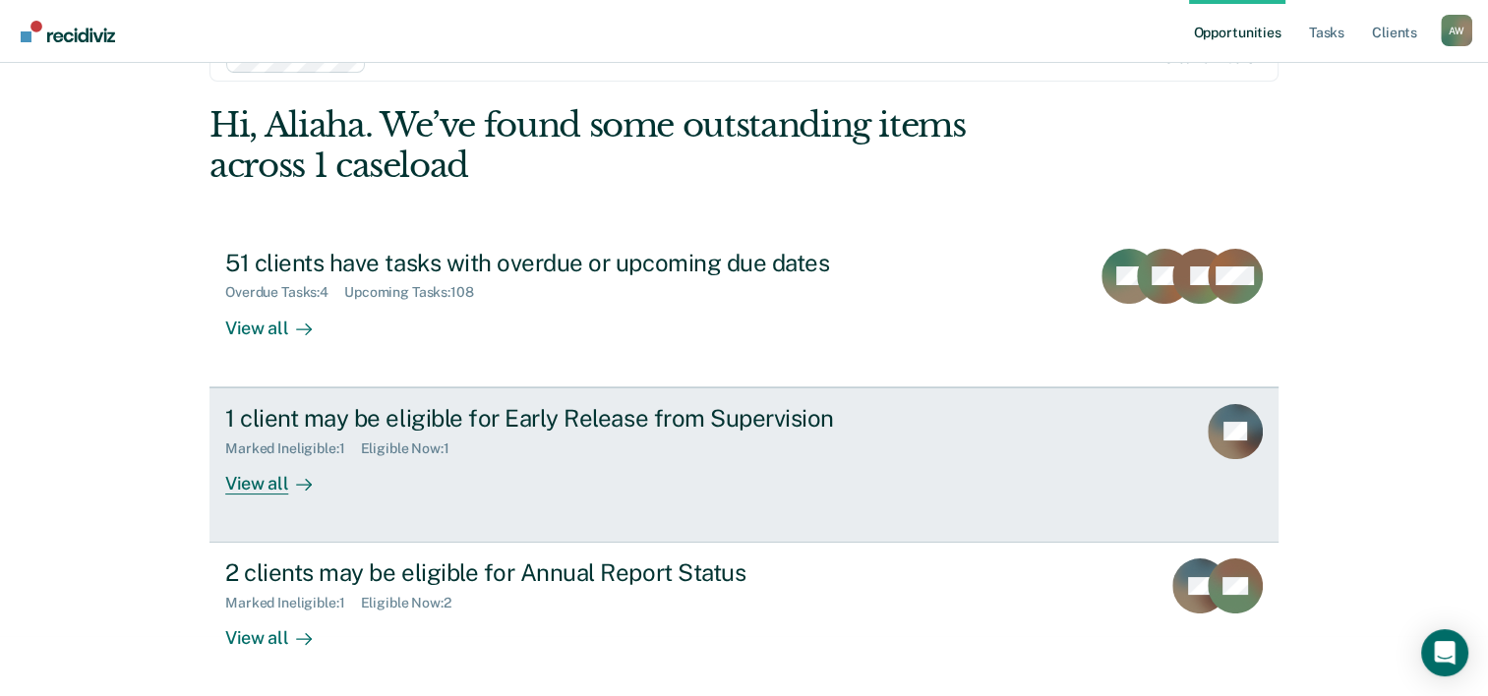
click at [1210, 442] on link "1 client may be eligible for Early Release from Supervision Marked Ineligible :…" at bounding box center [744, 465] width 1069 height 155
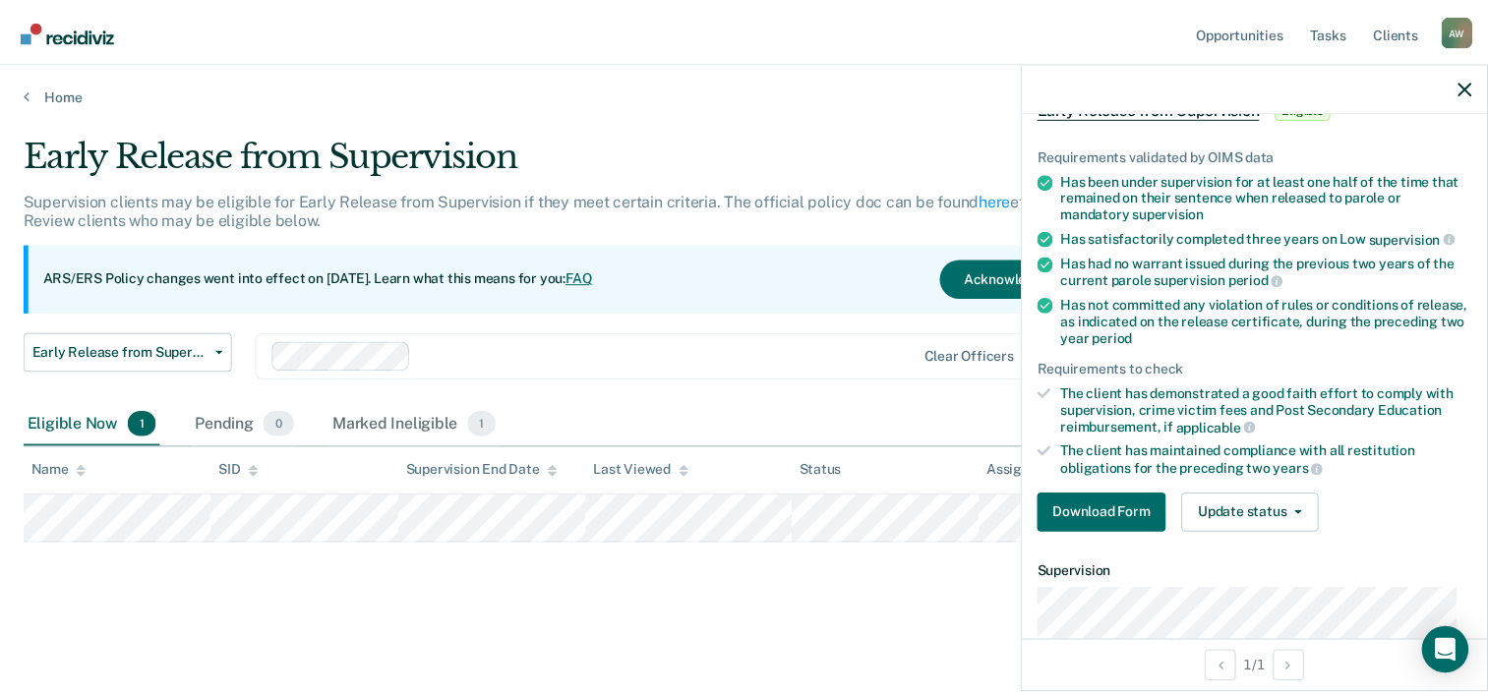
scroll to position [197, 0]
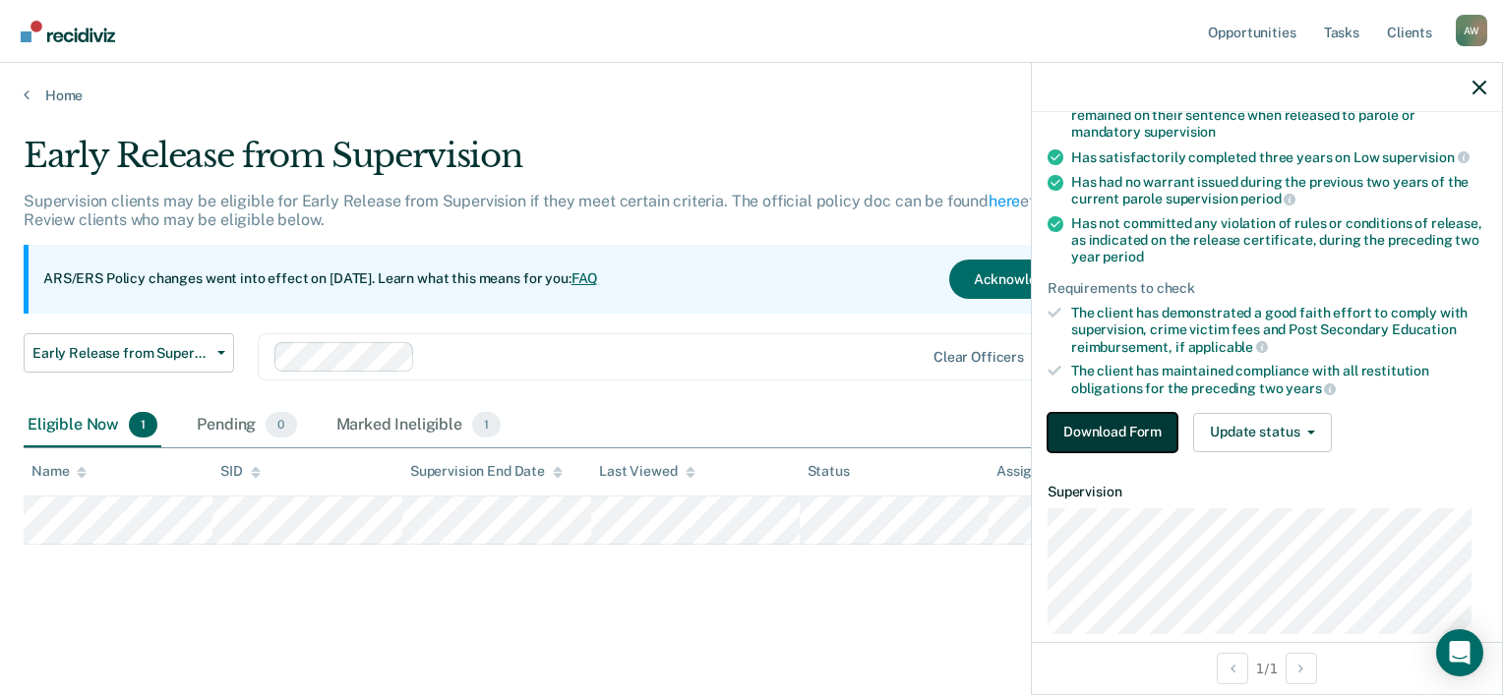
click at [1111, 427] on button "Download Form" at bounding box center [1113, 432] width 130 height 39
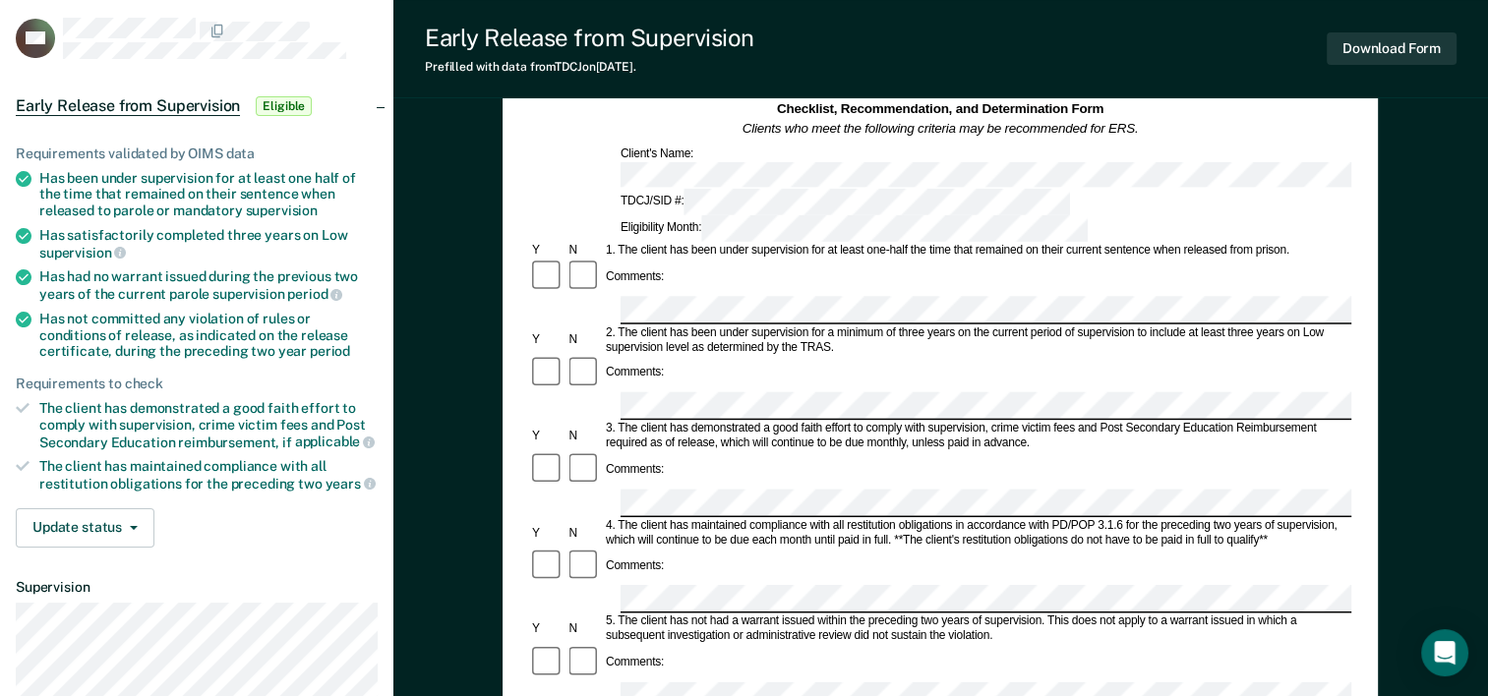
scroll to position [197, 0]
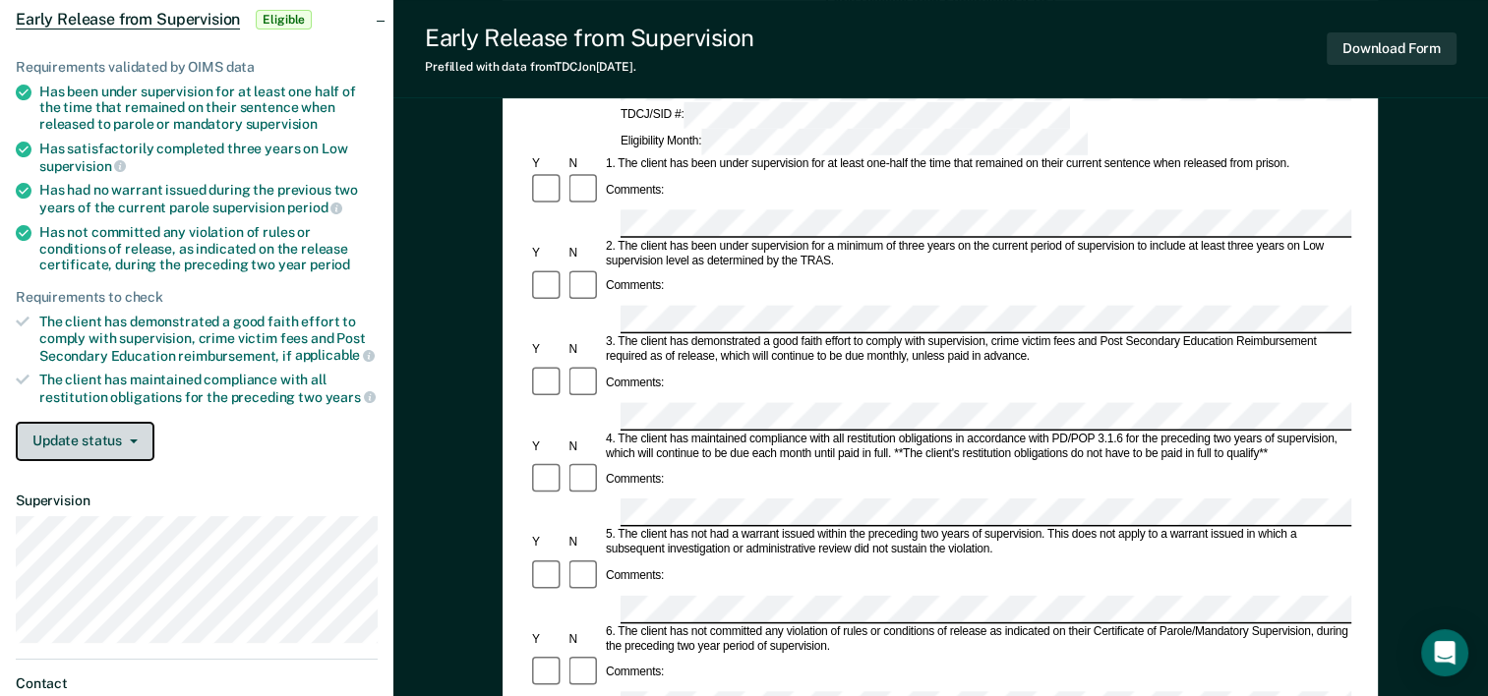
click at [95, 434] on button "Update status" at bounding box center [85, 441] width 139 height 39
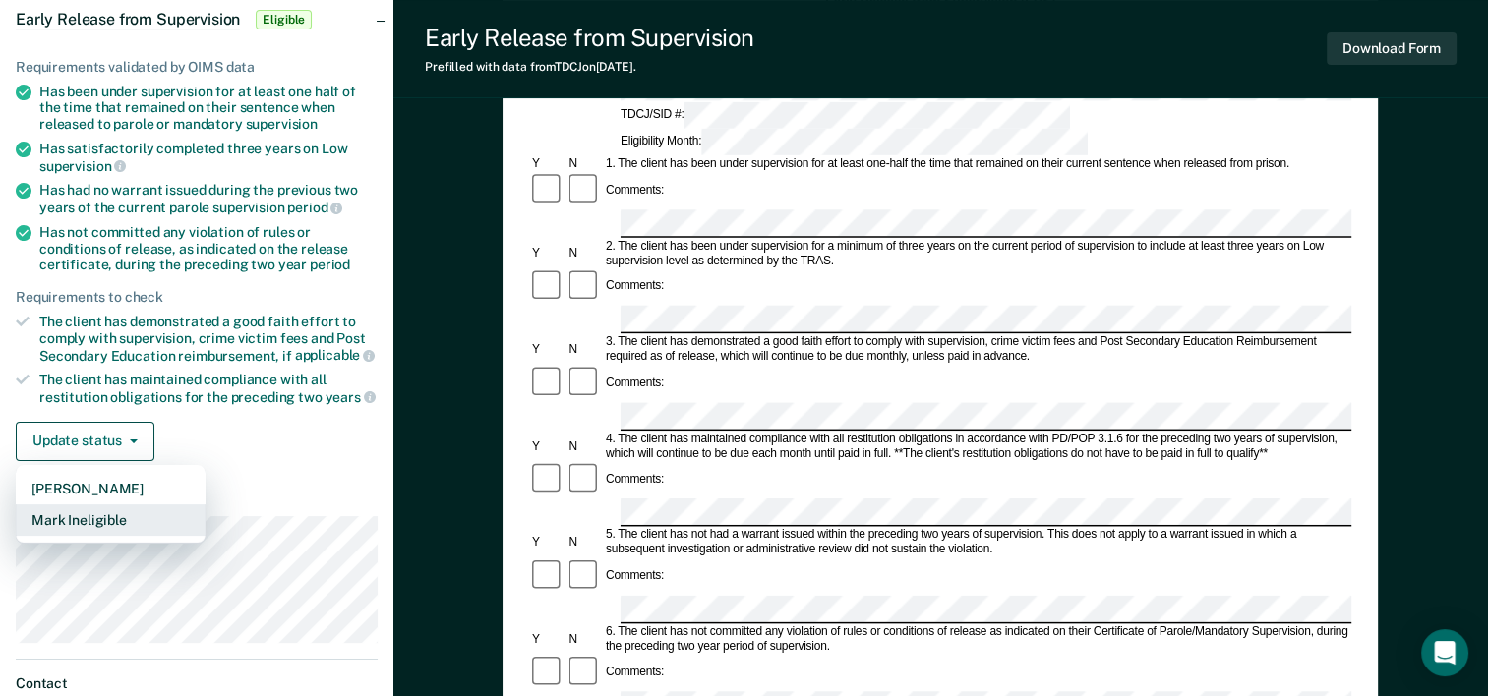
click at [105, 513] on button "Mark Ineligible" at bounding box center [111, 520] width 190 height 31
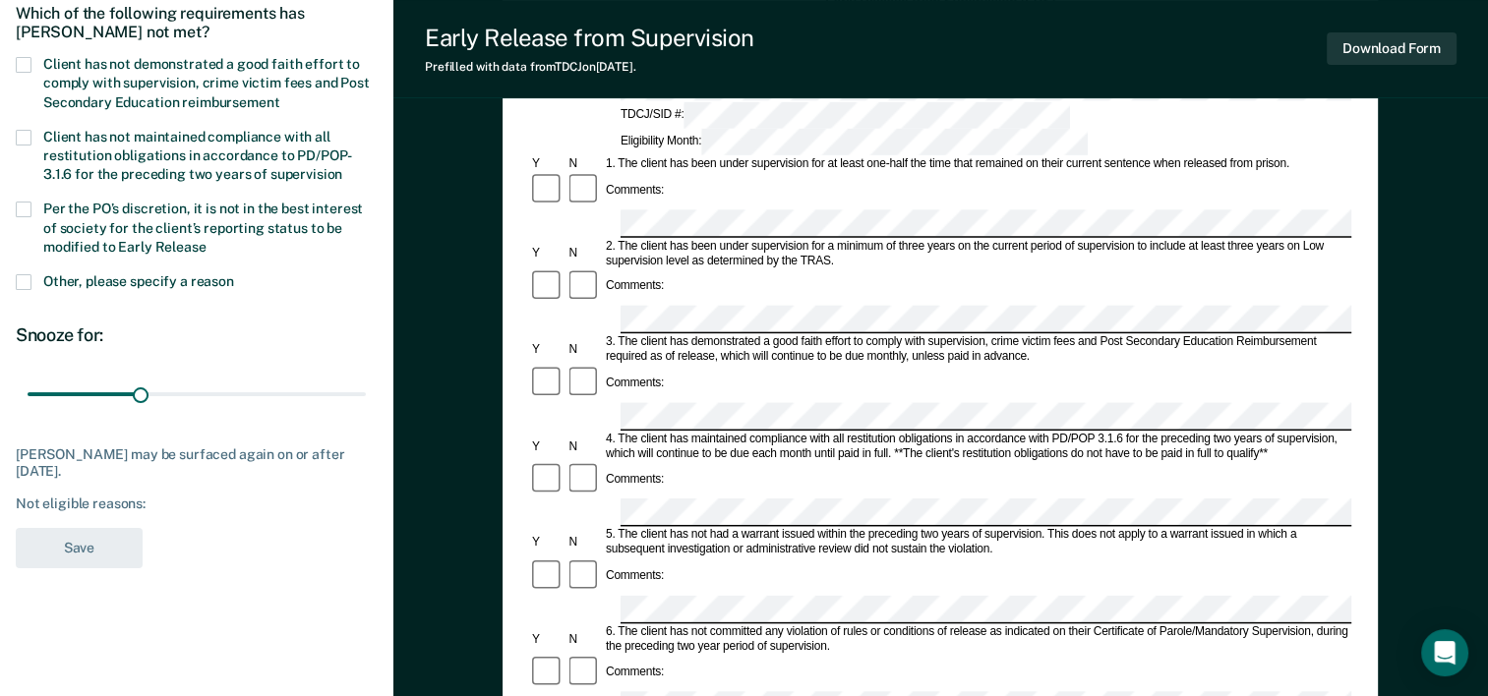
click at [33, 202] on label "Per the PO’s discretion, it is not in the best interest of society for the clie…" at bounding box center [197, 230] width 362 height 57
click at [207, 240] on input "Per the PO’s discretion, it is not in the best interest of society for the clie…" at bounding box center [207, 240] width 0 height 0
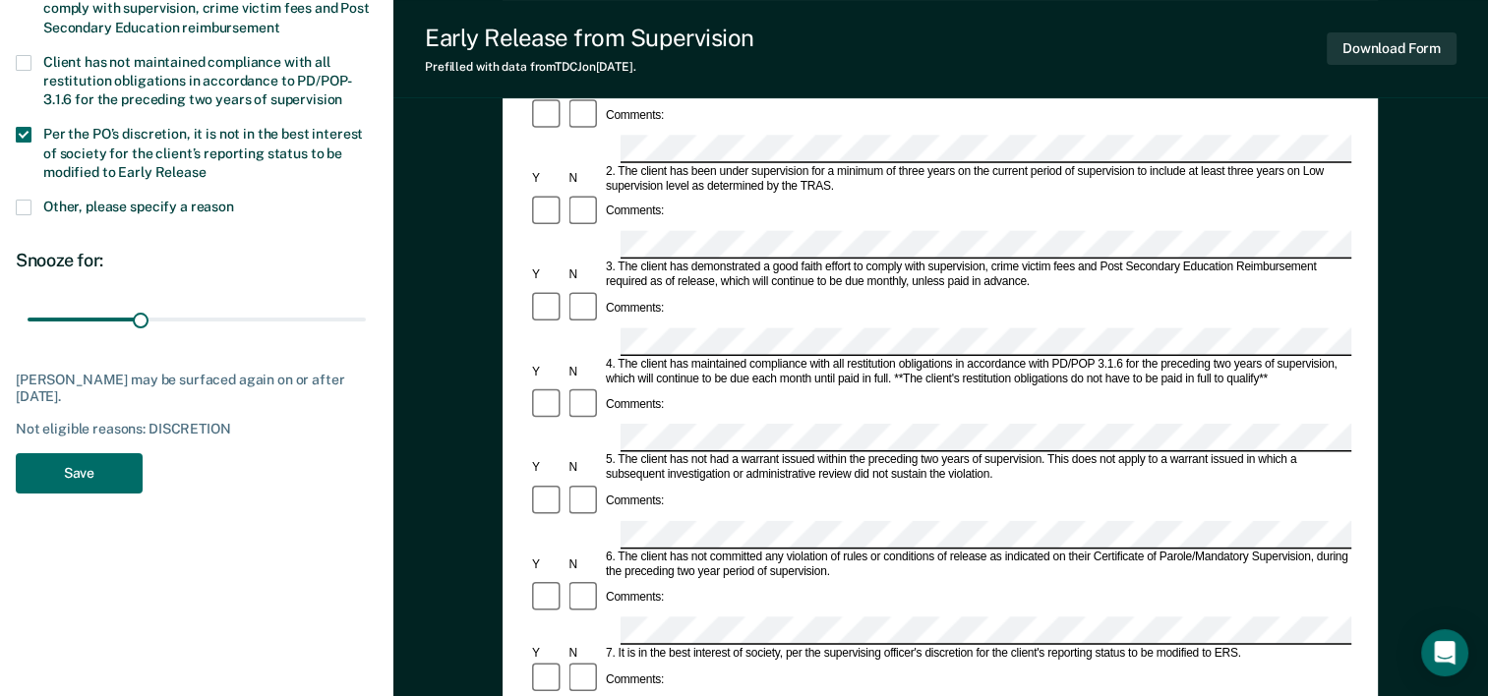
scroll to position [492, 0]
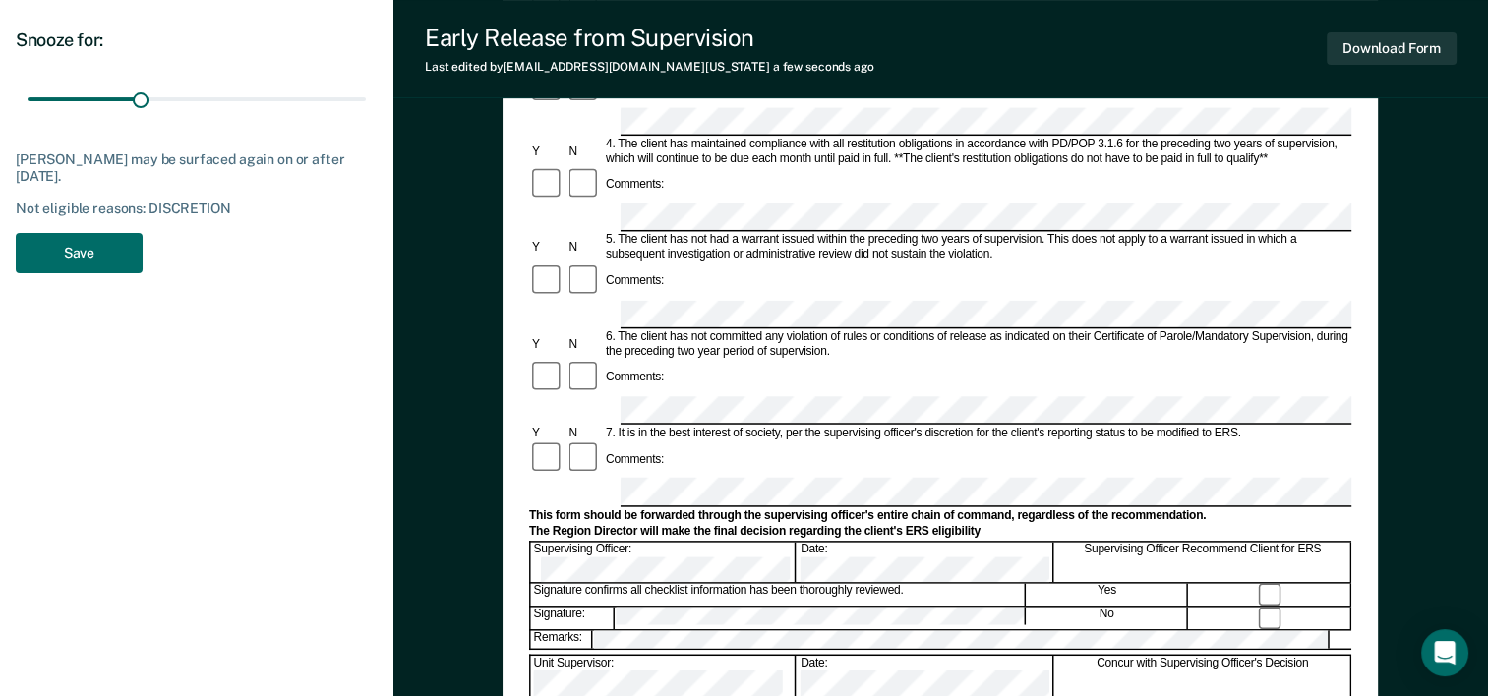
click at [778, 584] on div "Signature confirms all checklist information has been thoroughly reviewed." at bounding box center [778, 595] width 495 height 22
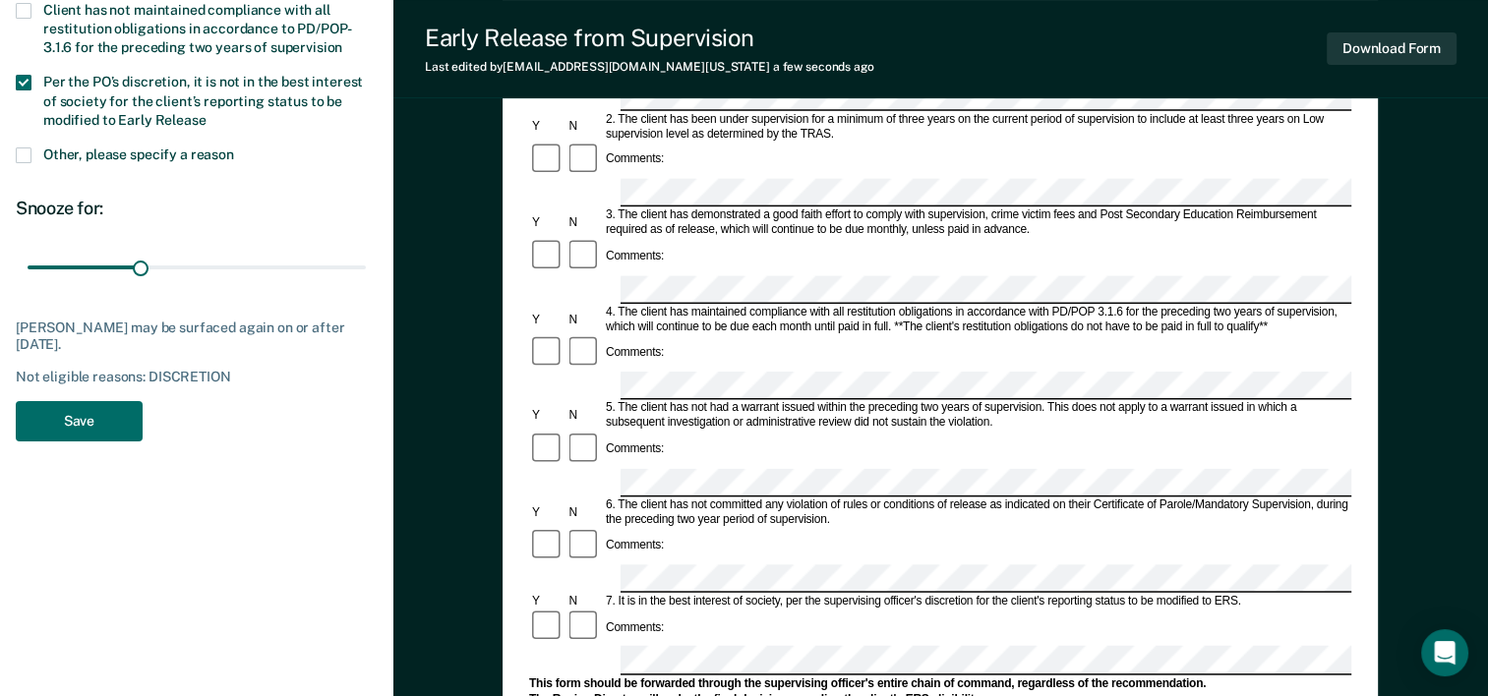
scroll to position [170, 0]
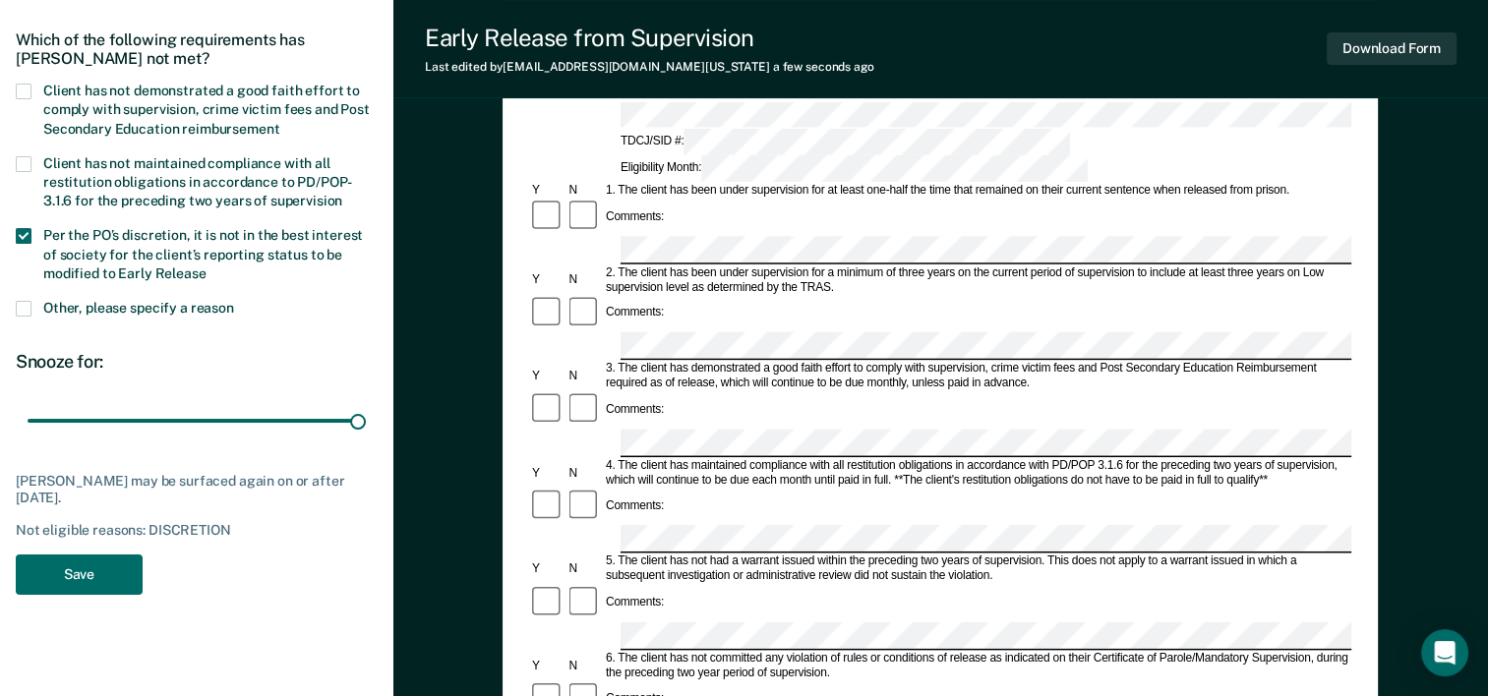
drag, startPoint x: 141, startPoint y: 427, endPoint x: 459, endPoint y: 456, distance: 320.1
type input "90"
click at [366, 439] on input "range" at bounding box center [197, 421] width 338 height 34
click at [81, 582] on button "Save" at bounding box center [79, 575] width 127 height 40
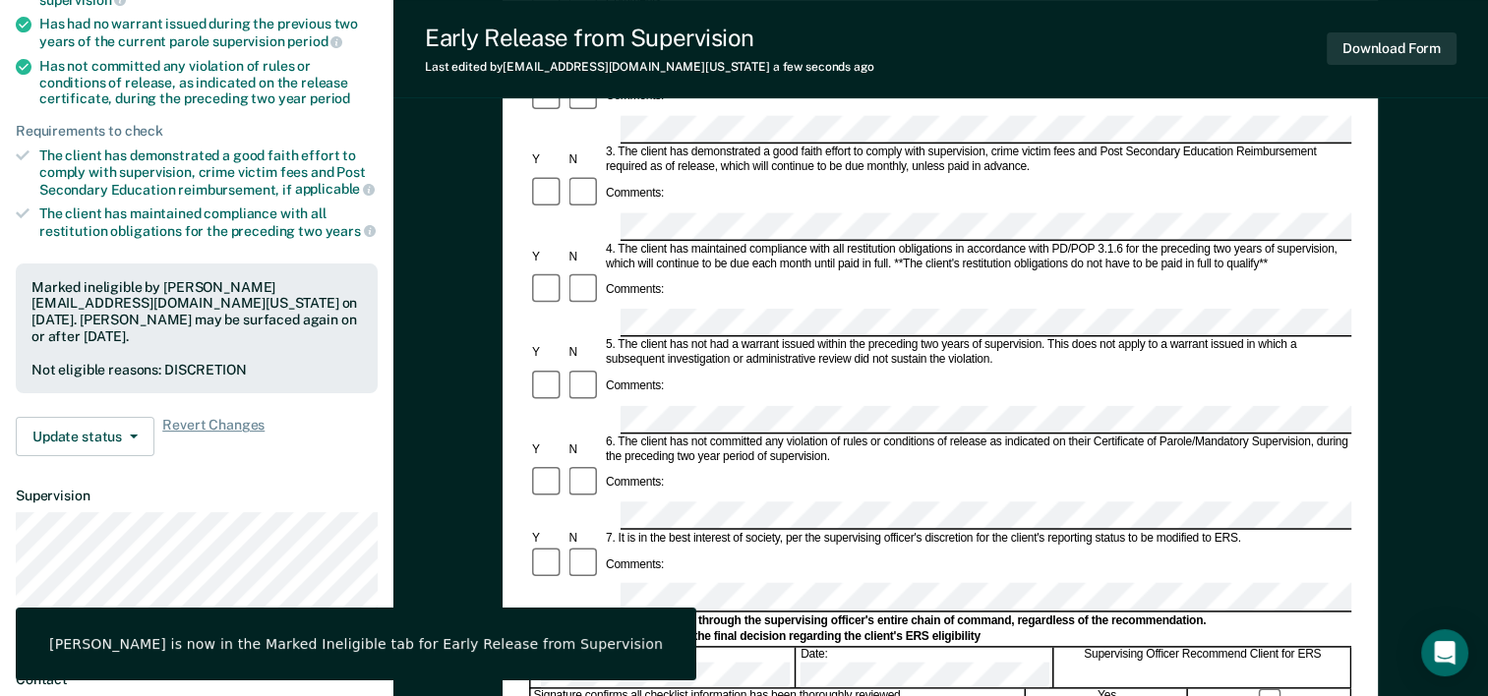
scroll to position [0, 0]
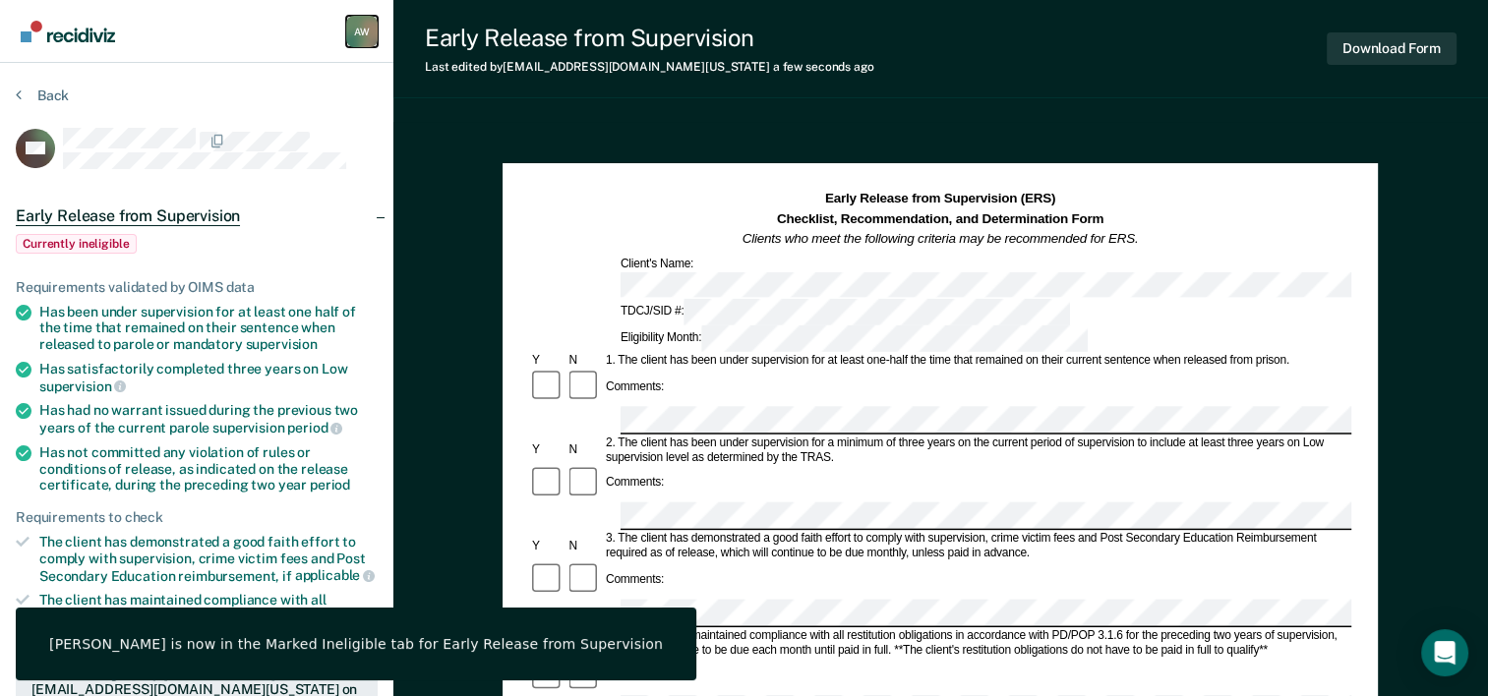
click at [366, 33] on div "A W" at bounding box center [361, 31] width 31 height 31
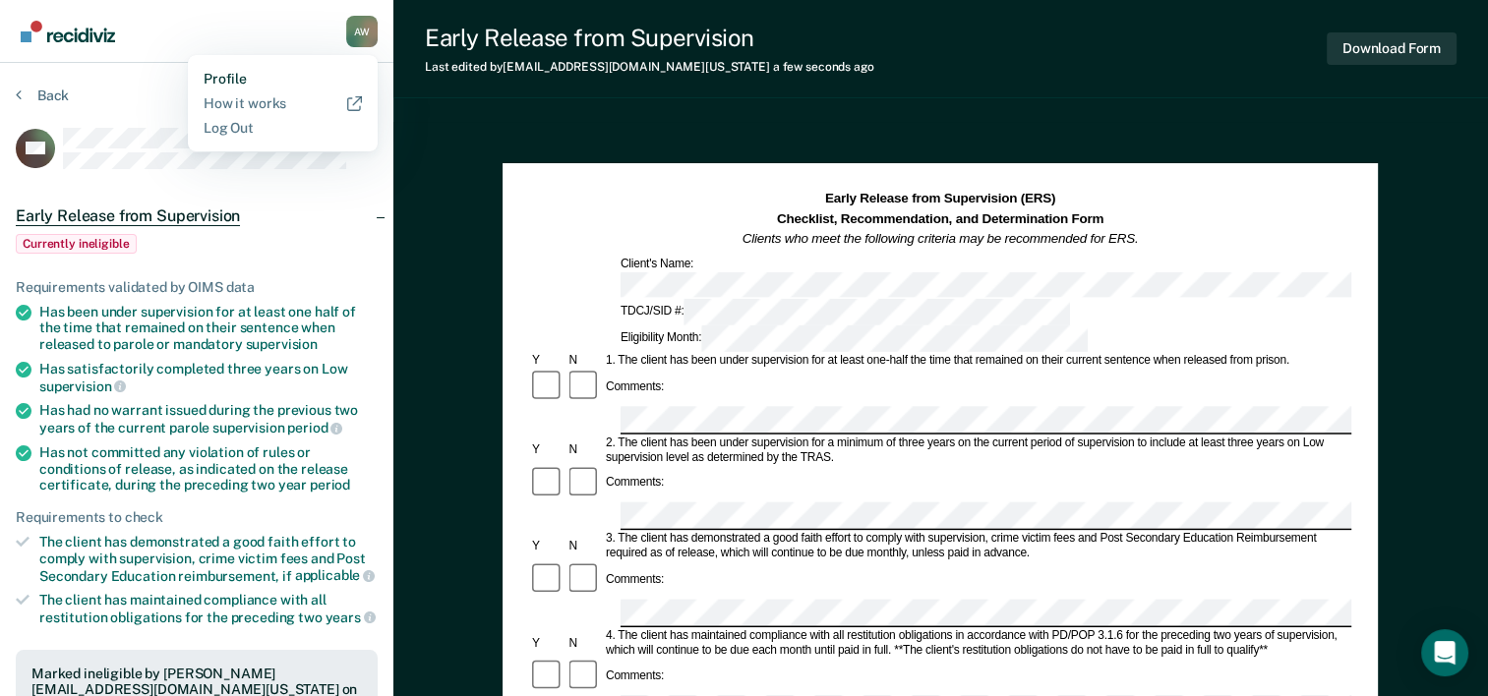
click at [243, 79] on link "Profile" at bounding box center [283, 79] width 158 height 17
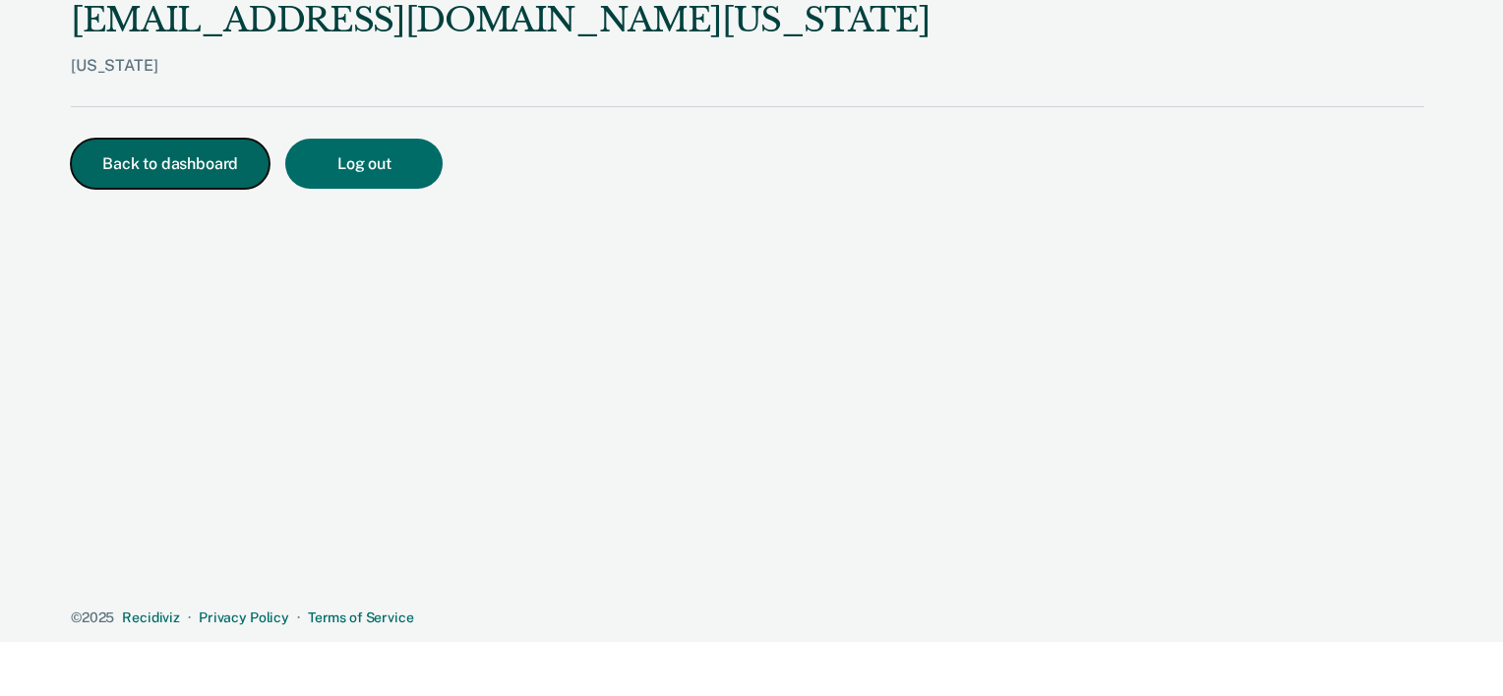
click at [120, 158] on button "Back to dashboard" at bounding box center [170, 164] width 199 height 50
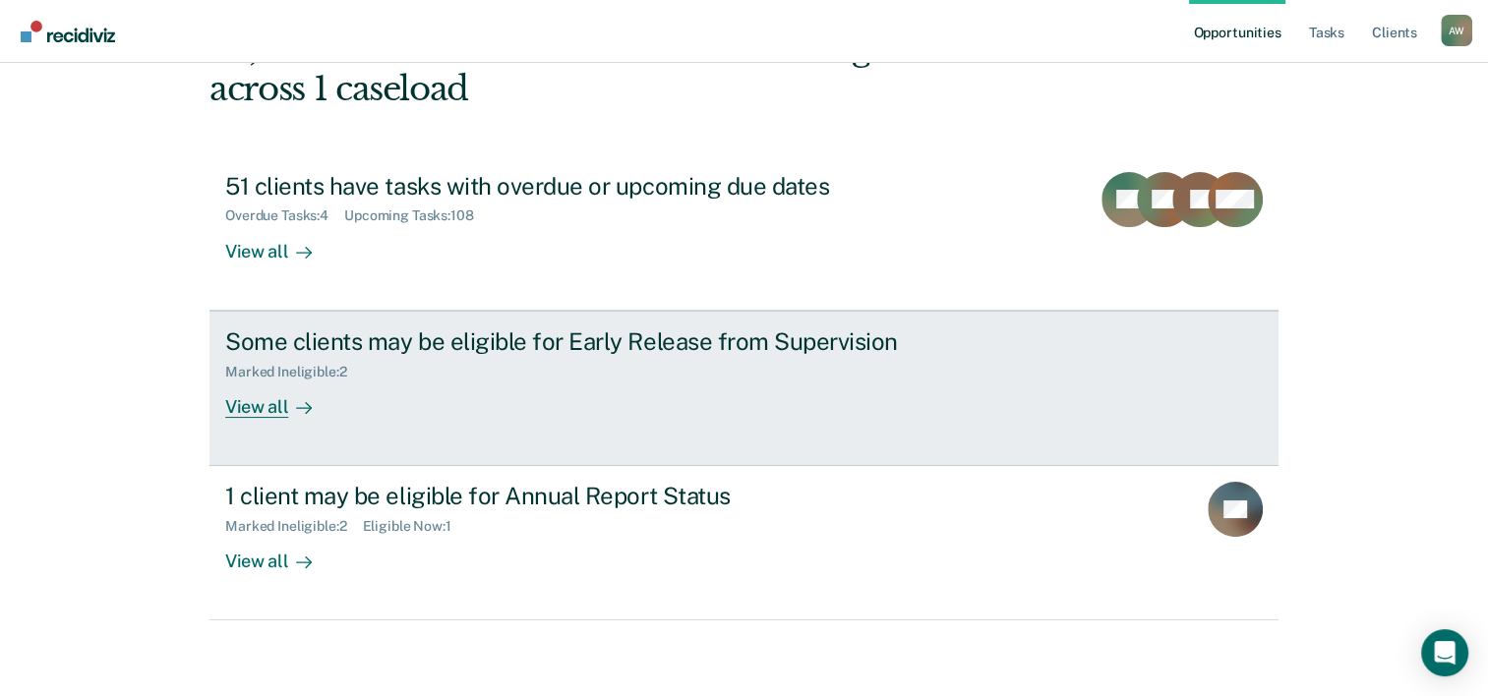
scroll to position [139, 0]
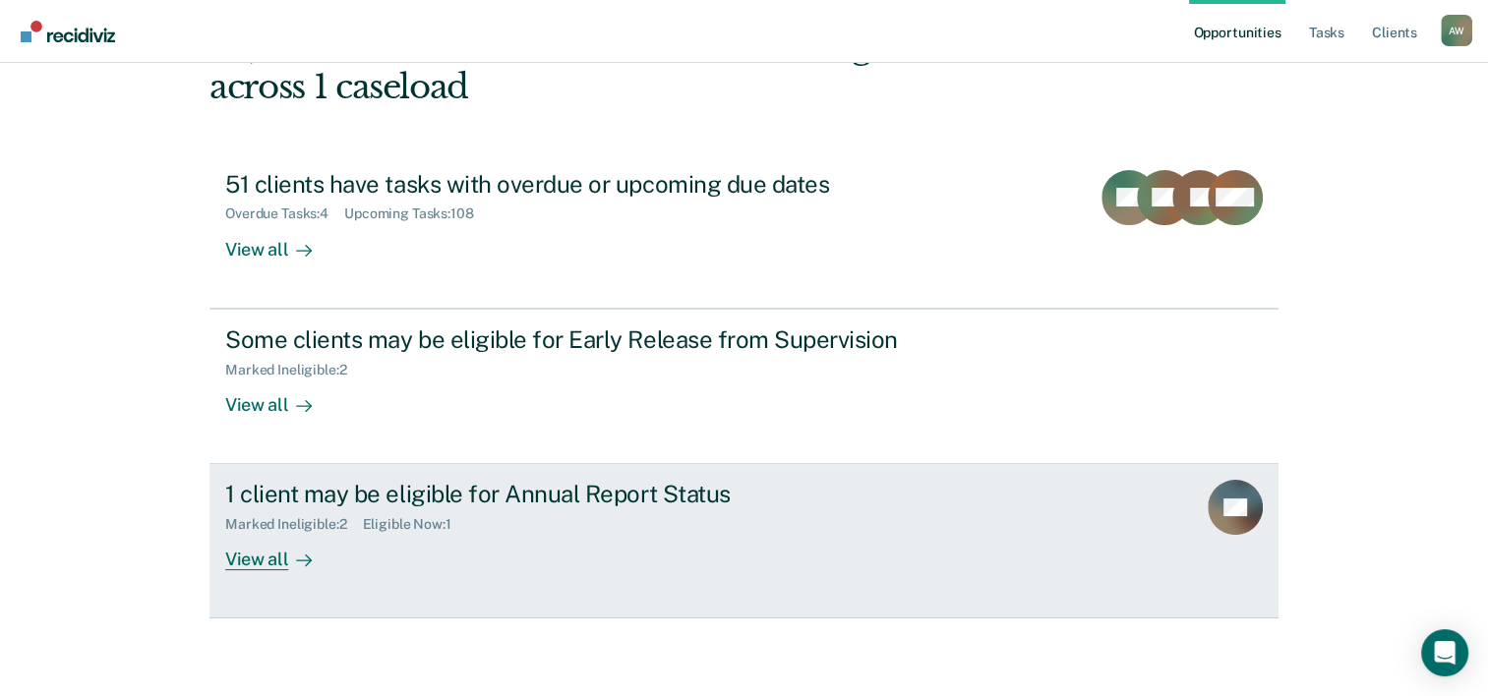
click at [764, 559] on div "1 client may be eligible for Annual Report Status Marked Ineligible : 2 Eligibl…" at bounding box center [594, 525] width 738 height 90
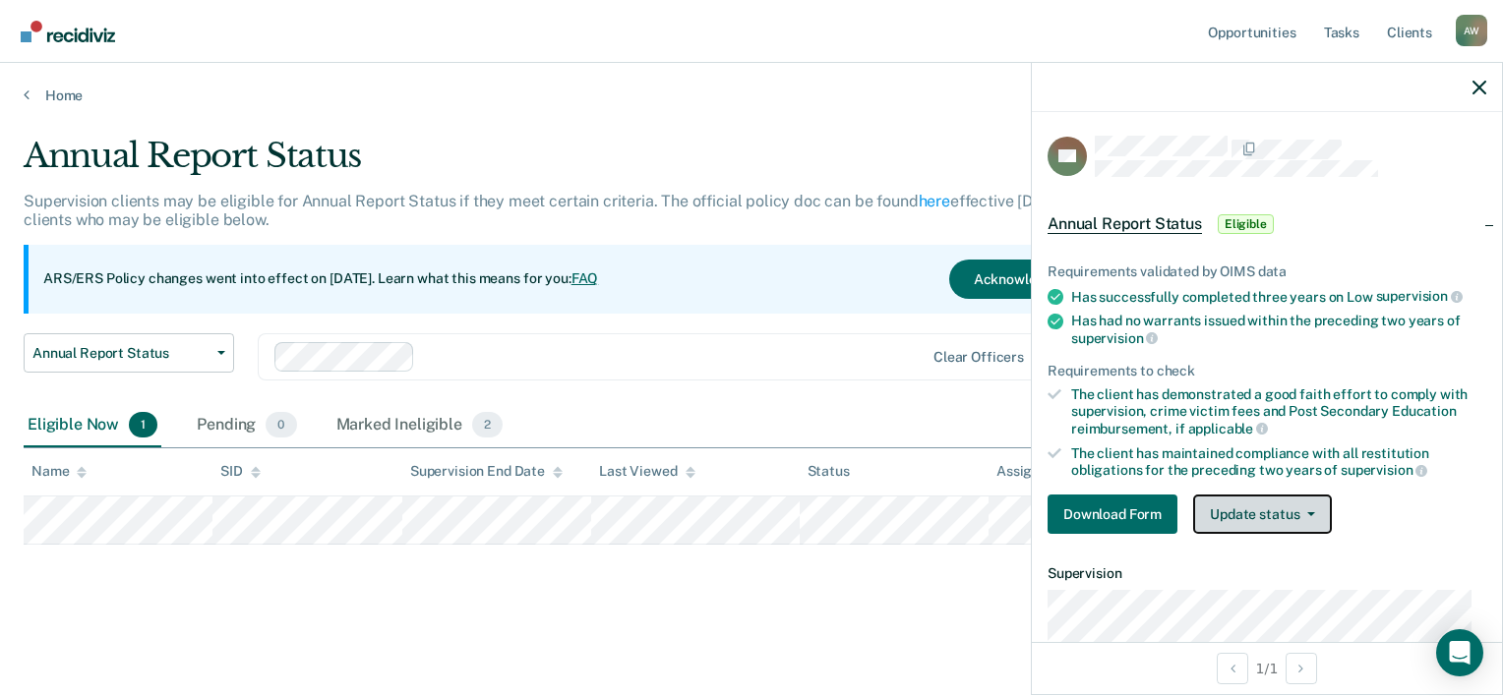
click at [1244, 513] on button "Update status" at bounding box center [1262, 514] width 139 height 39
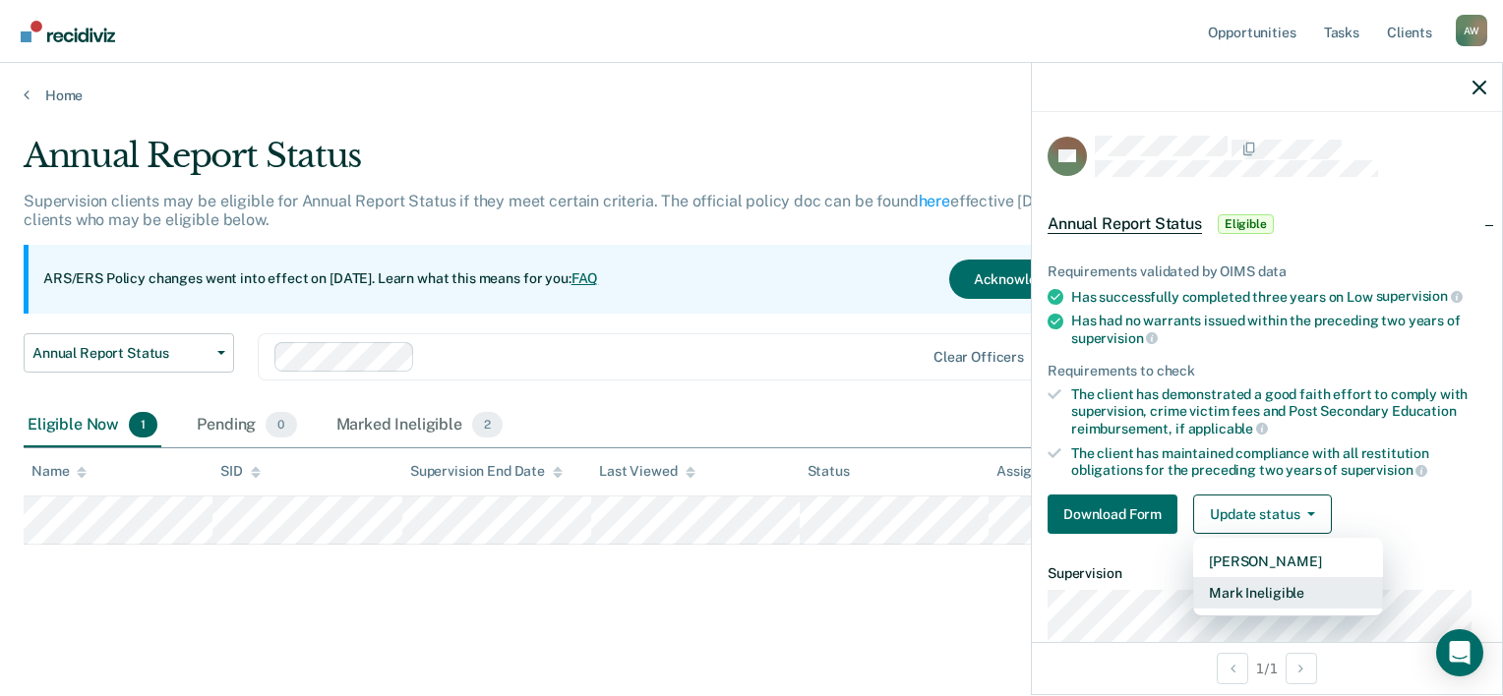
click at [1242, 588] on button "Mark Ineligible" at bounding box center [1288, 592] width 190 height 31
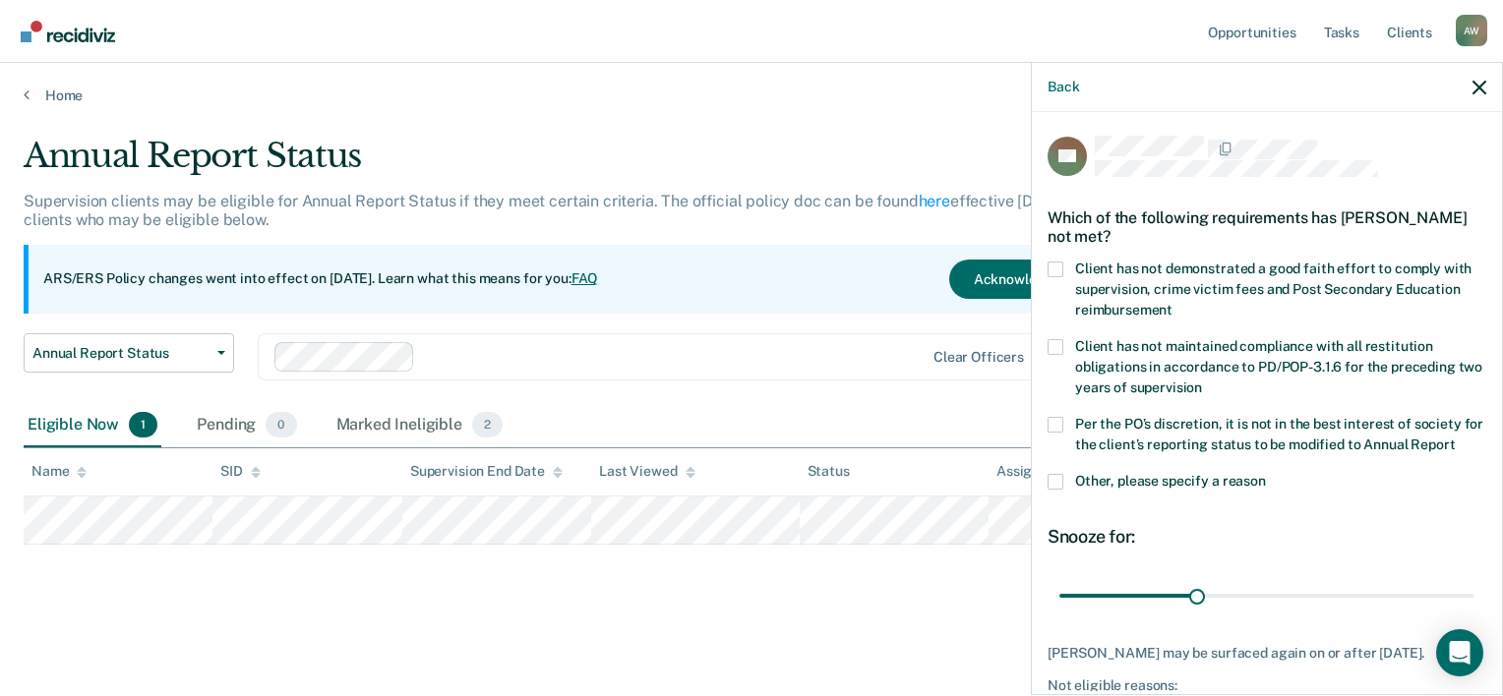
click at [1054, 437] on label "Per the PO’s discretion, it is not in the best interest of society for the clie…" at bounding box center [1267, 437] width 439 height 41
click at [1455, 438] on input "Per the PO’s discretion, it is not in the best interest of society for the clie…" at bounding box center [1455, 438] width 0 height 0
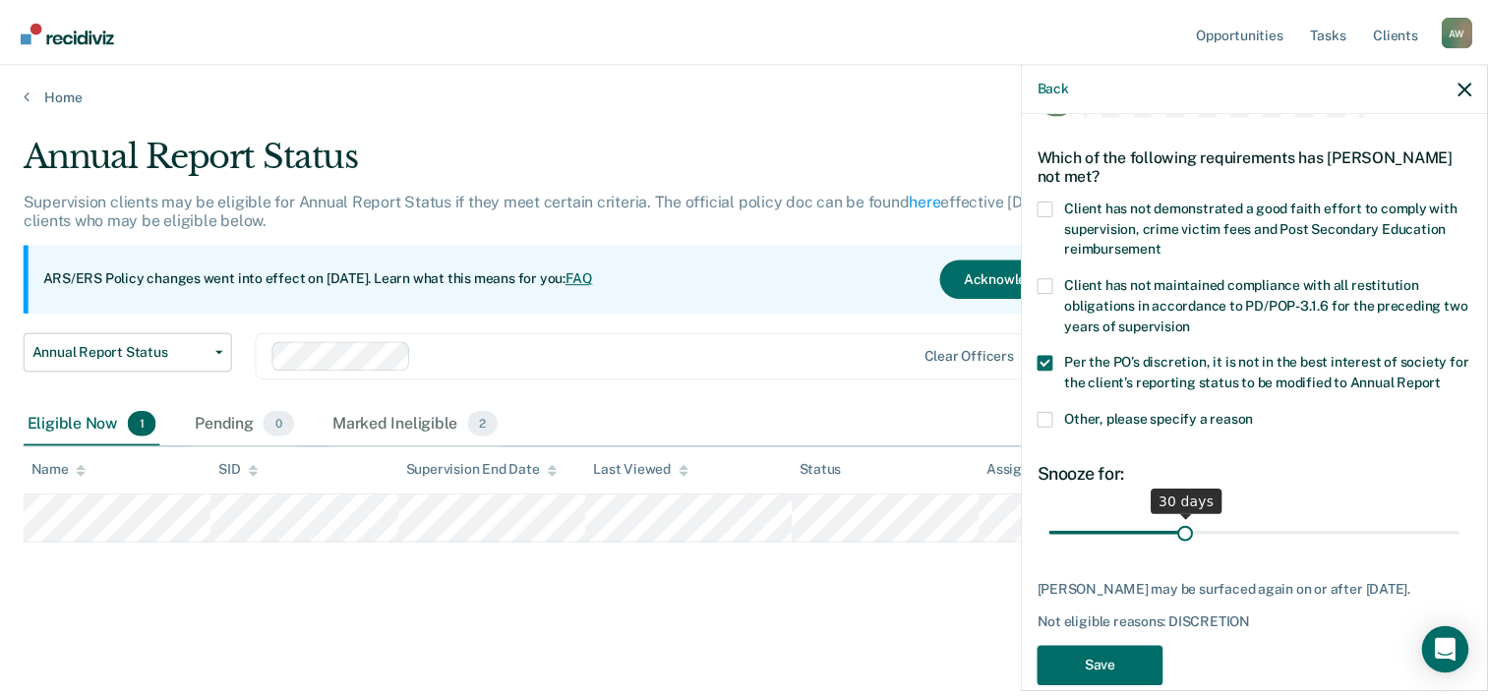
scroll to position [112, 0]
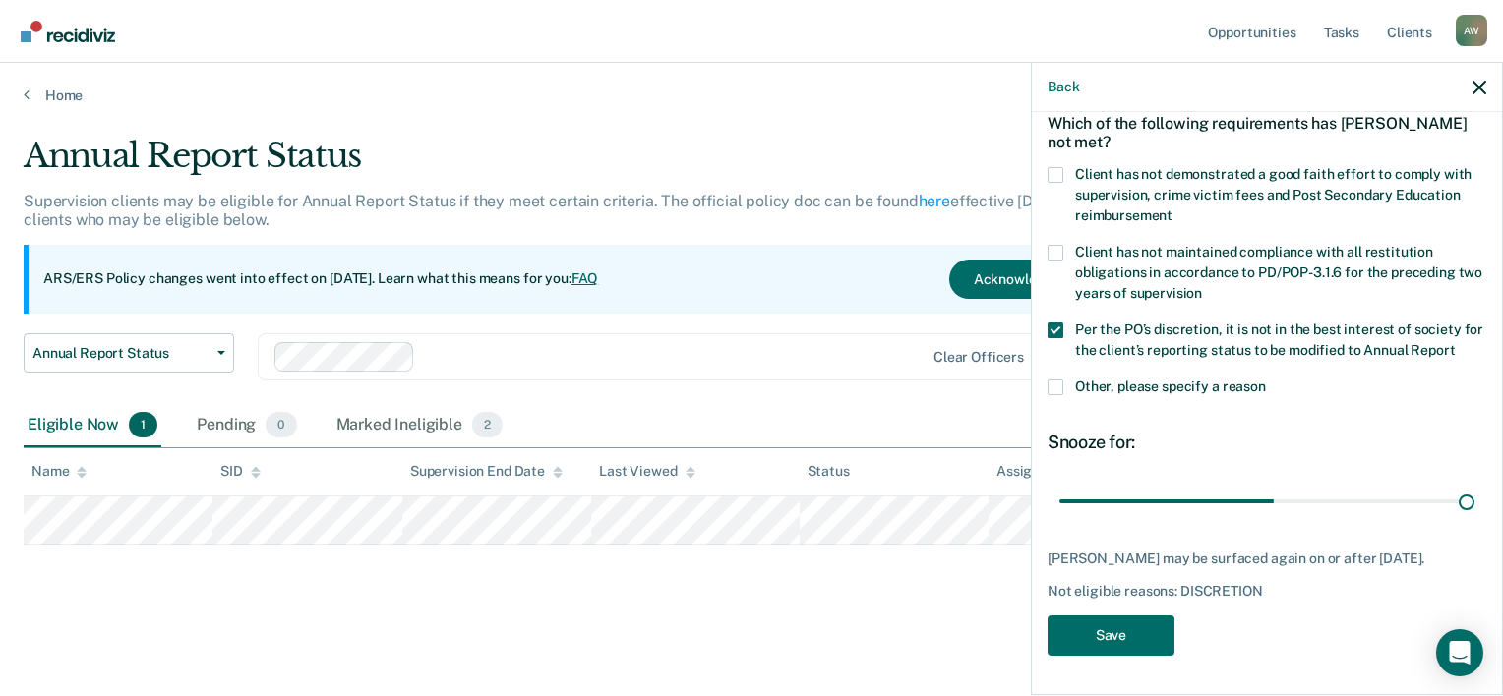
drag, startPoint x: 1192, startPoint y: 508, endPoint x: 1476, endPoint y: 552, distance: 287.7
type input "90"
click at [1474, 519] on input "range" at bounding box center [1266, 502] width 415 height 34
click at [1107, 653] on button "Save" at bounding box center [1111, 636] width 127 height 40
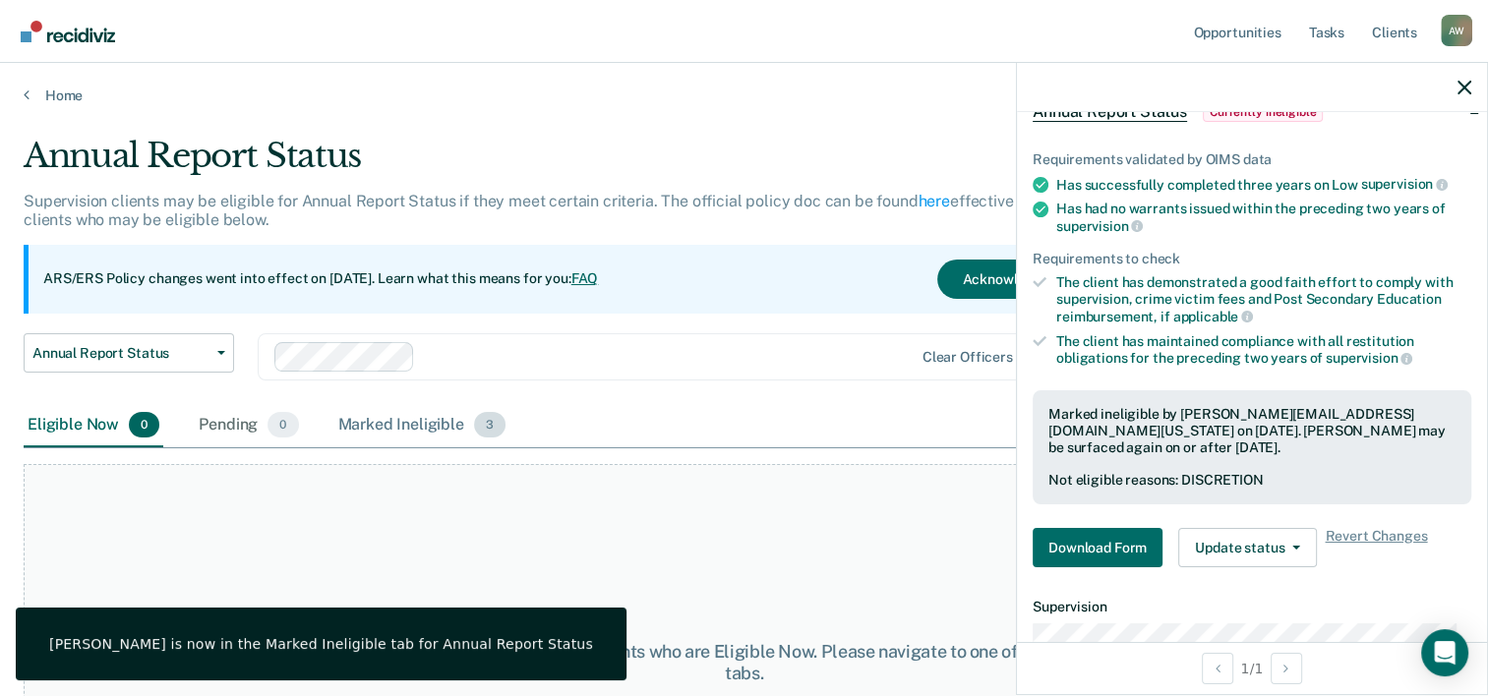
click at [379, 428] on div "Marked Ineligible 3" at bounding box center [422, 425] width 176 height 43
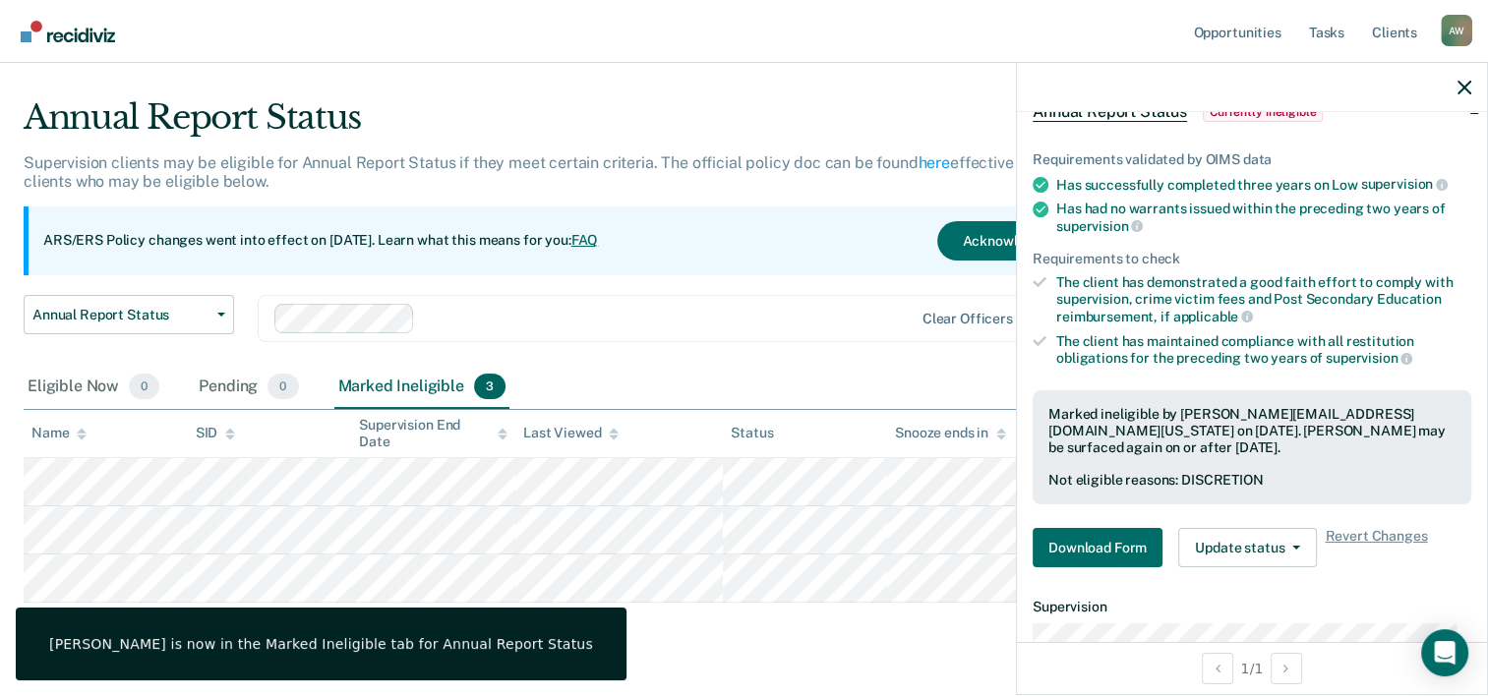
scroll to position [0, 0]
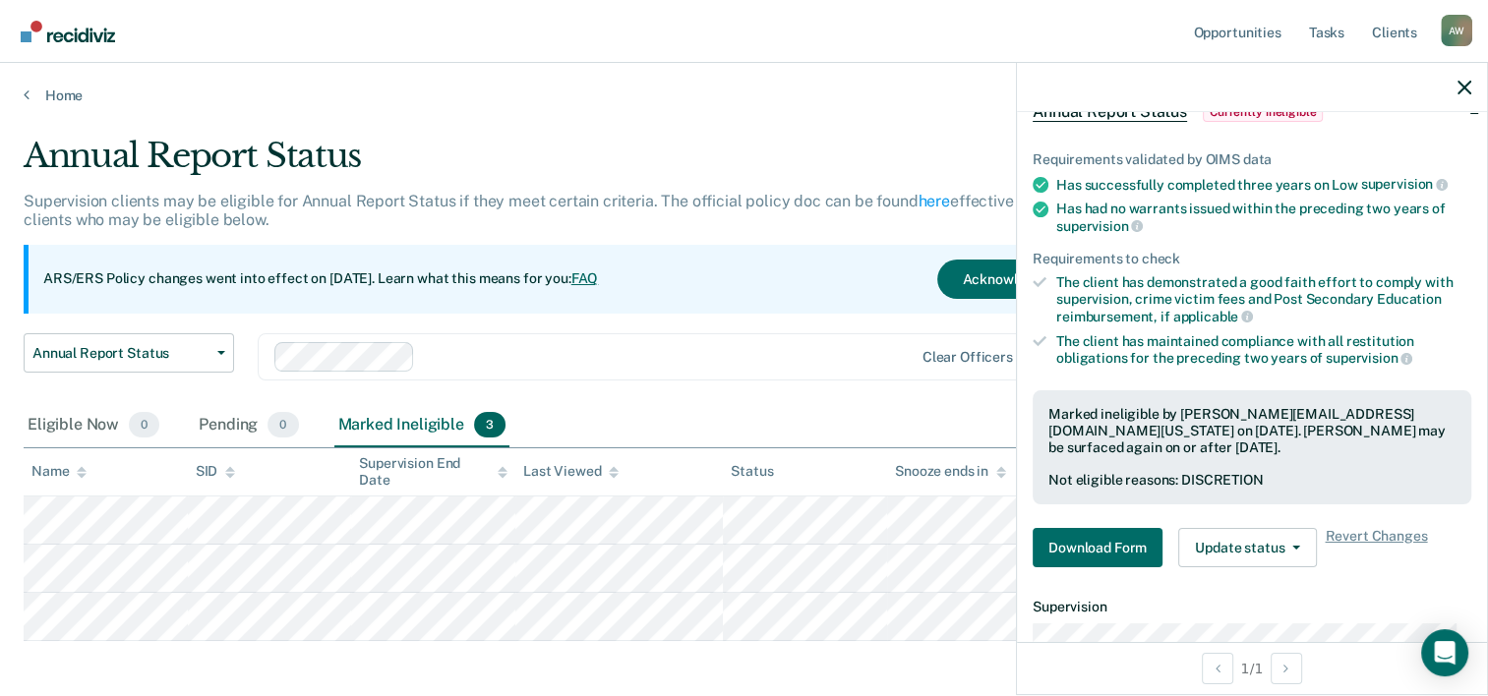
click at [91, 53] on nav "Opportunities Tasks Client s Aliaha Waheed A W Profile How it works Log Out" at bounding box center [744, 31] width 1488 height 63
click at [55, 86] on div "Home" at bounding box center [744, 83] width 1488 height 41
click at [57, 91] on link "Home" at bounding box center [744, 96] width 1441 height 18
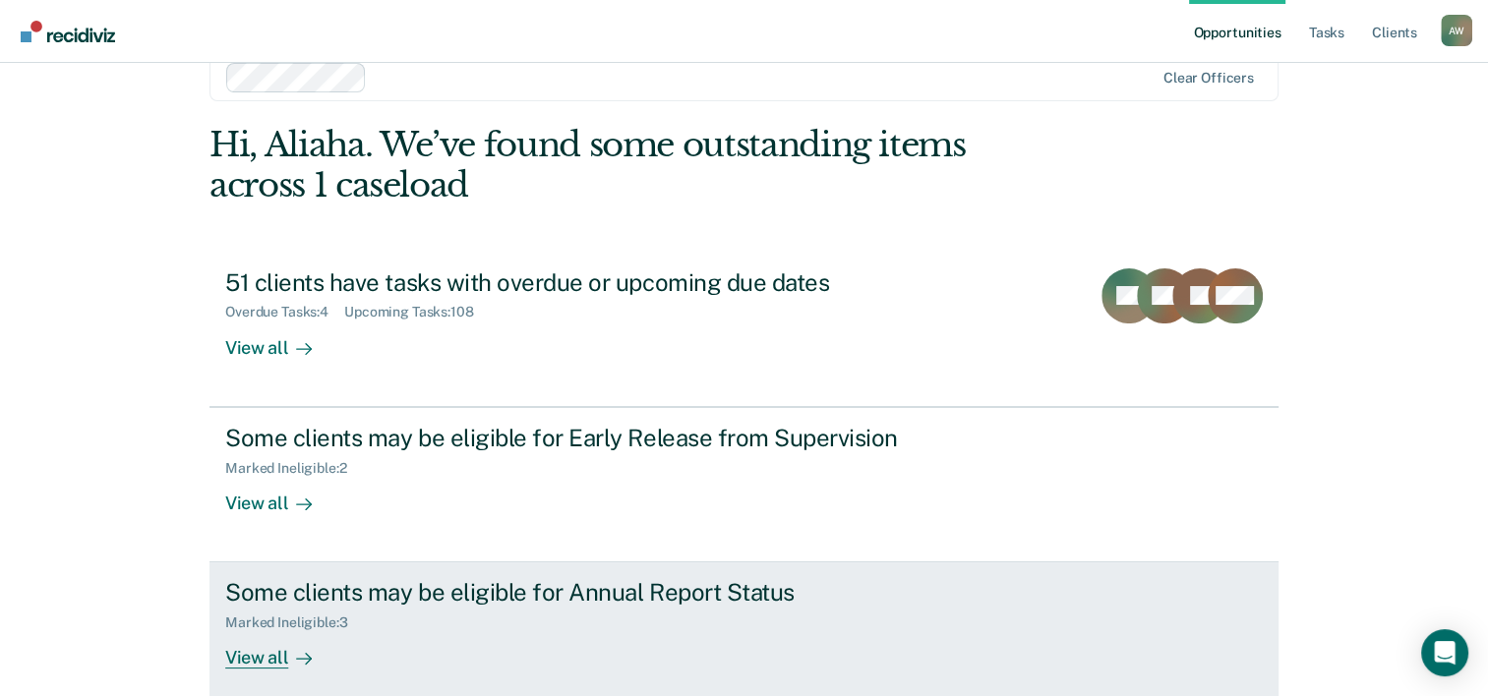
scroll to position [139, 0]
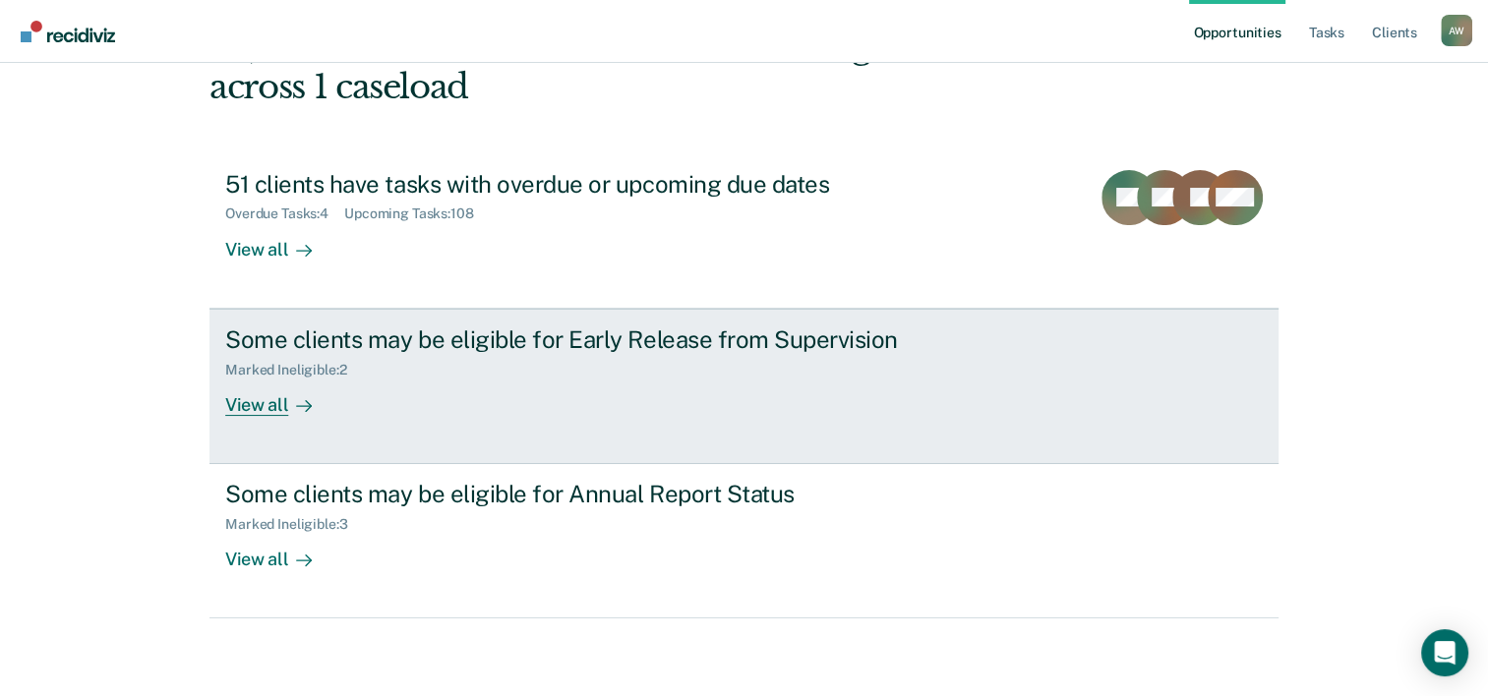
click at [255, 396] on div "View all" at bounding box center [280, 397] width 110 height 38
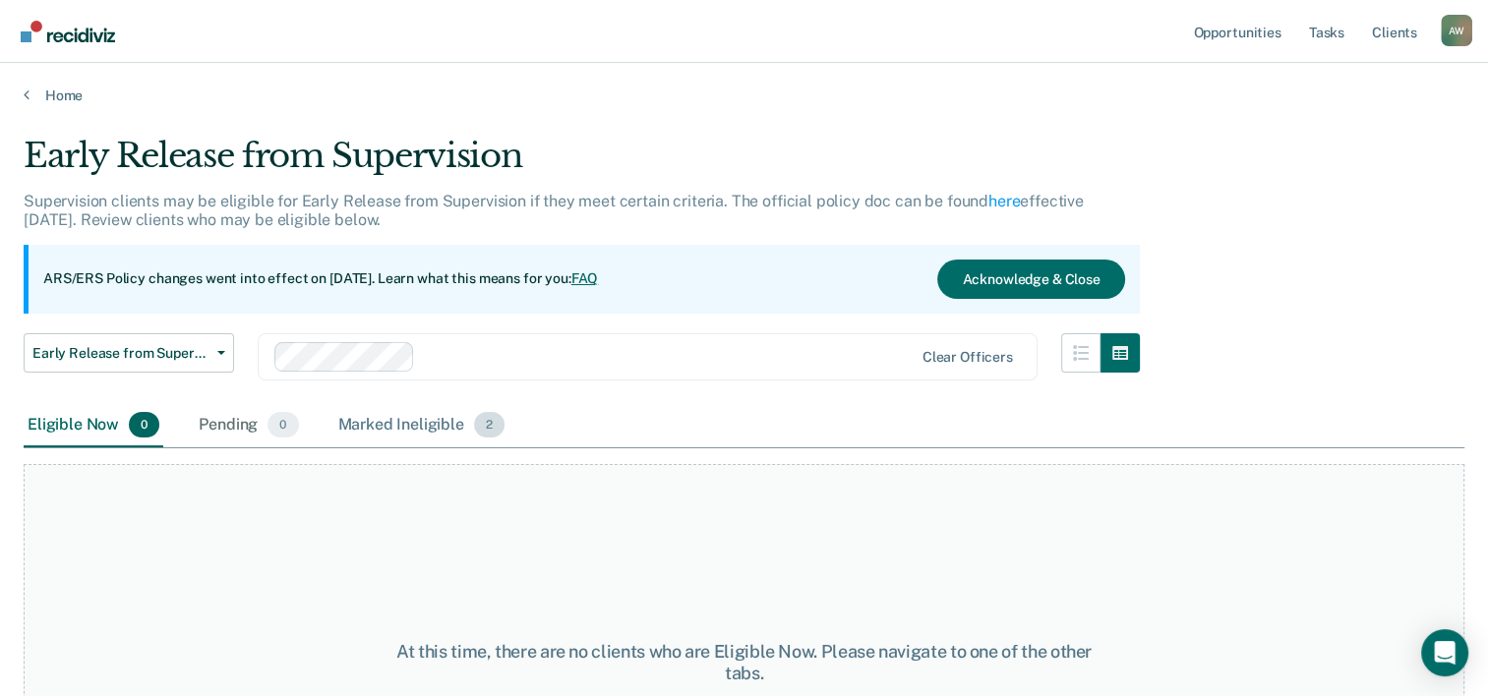
click at [454, 423] on div "Marked Ineligible 2" at bounding box center [421, 425] width 175 height 43
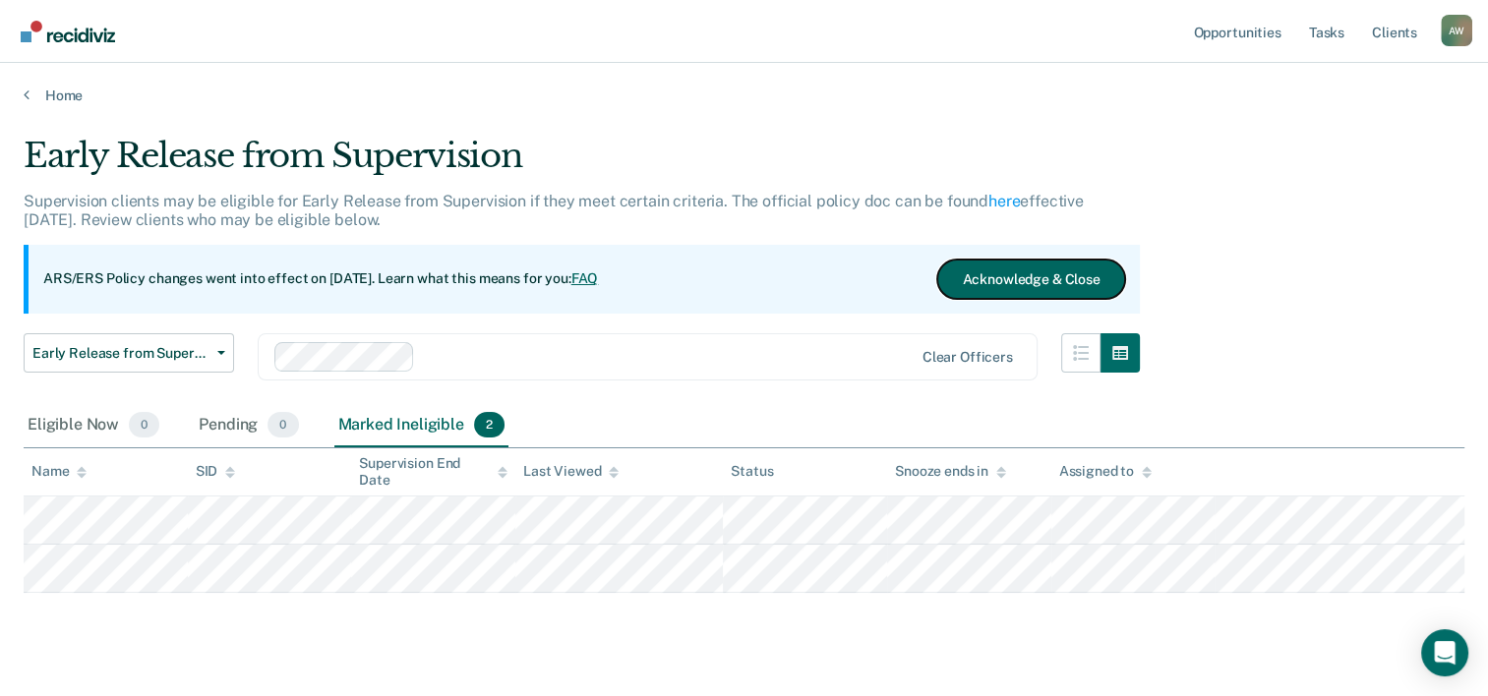
click at [1013, 275] on button "Acknowledge & Close" at bounding box center [1030, 279] width 187 height 39
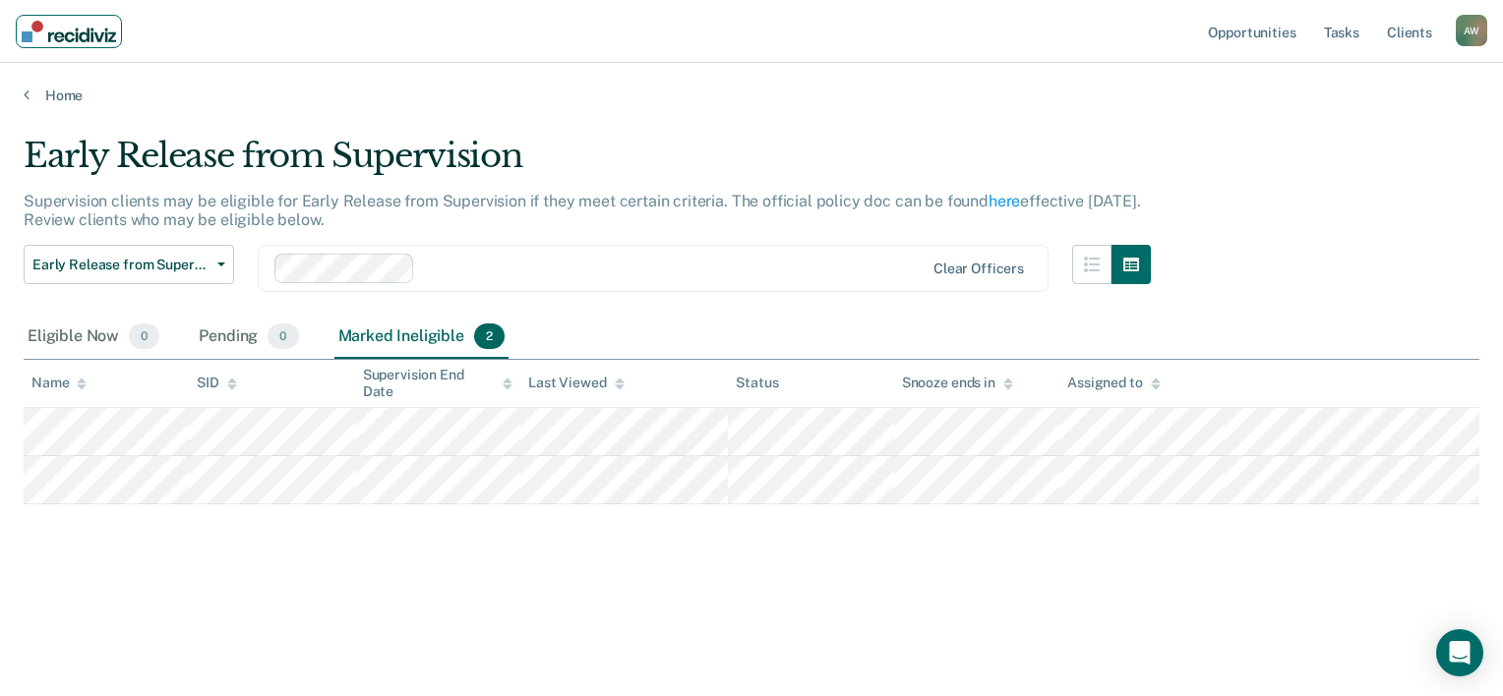
click at [59, 31] on img "Main navigation" at bounding box center [69, 32] width 94 height 22
